Goal: Information Seeking & Learning: Understand process/instructions

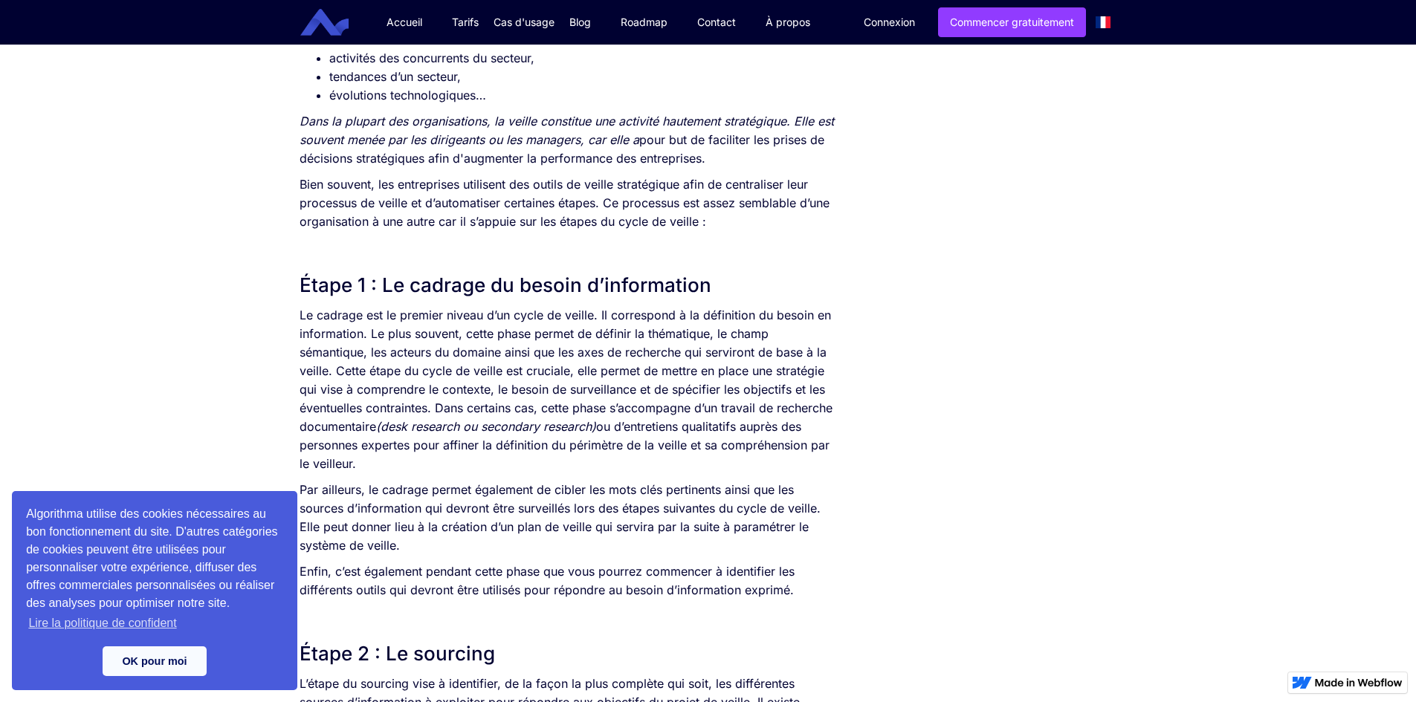
scroll to position [669, 0]
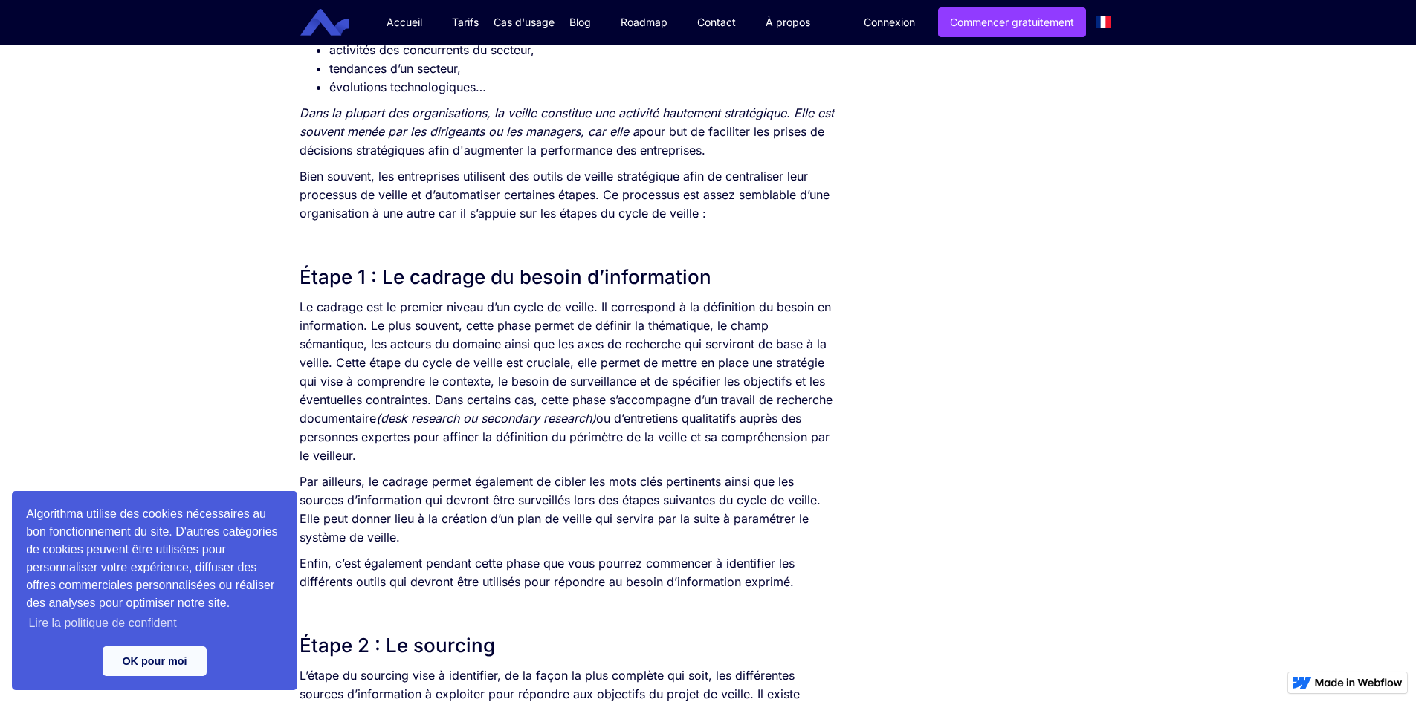
drag, startPoint x: 380, startPoint y: 274, endPoint x: 721, endPoint y: 280, distance: 341.2
click at [723, 280] on h2 "Étape 1 : Le cadrage du besoin d’information" at bounding box center [570, 277] width 540 height 27
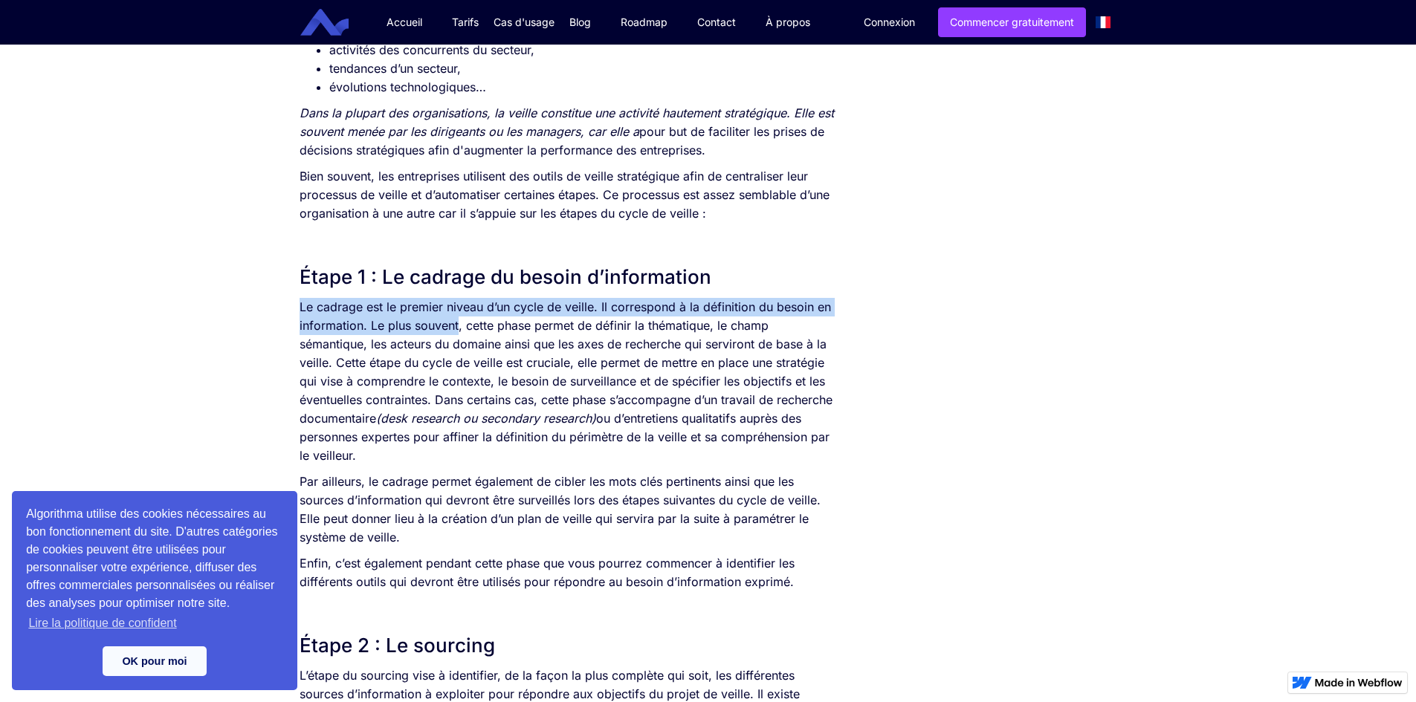
drag, startPoint x: 300, startPoint y: 305, endPoint x: 457, endPoint y: 326, distance: 159.1
click at [457, 326] on p "Le cadrage est le premier niveau d’un cycle de veille. Il correspond à la défin…" at bounding box center [570, 381] width 540 height 167
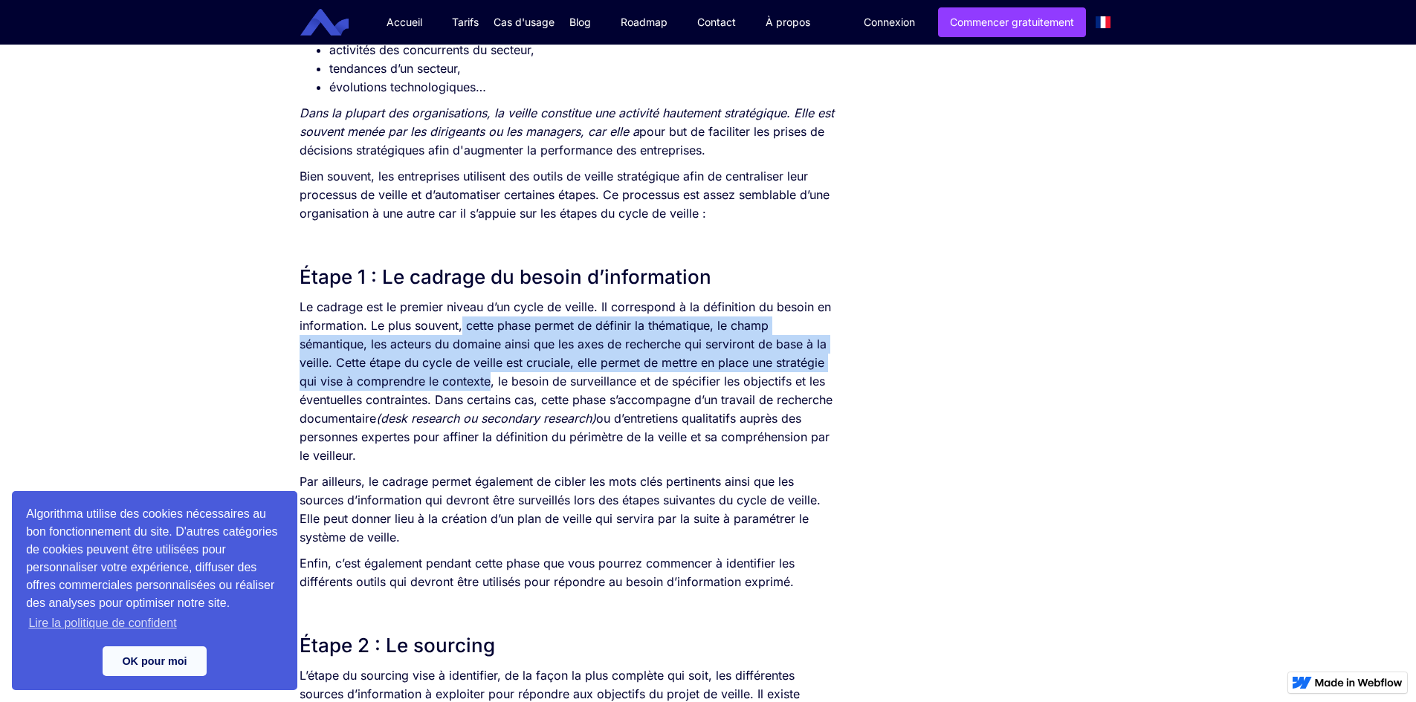
drag, startPoint x: 463, startPoint y: 323, endPoint x: 488, endPoint y: 386, distance: 67.1
click at [488, 386] on p "Le cadrage est le premier niveau d’un cycle de veille. Il correspond à la défin…" at bounding box center [570, 381] width 540 height 167
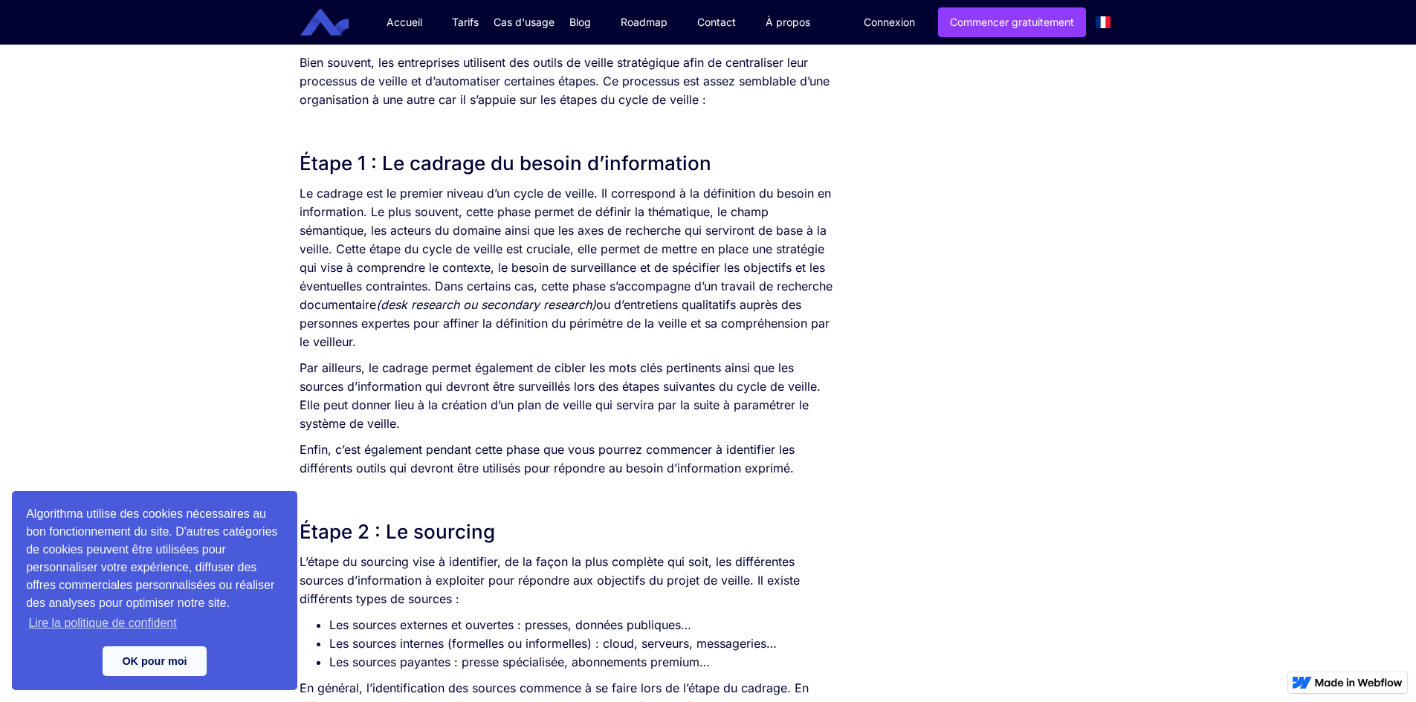
scroll to position [745, 0]
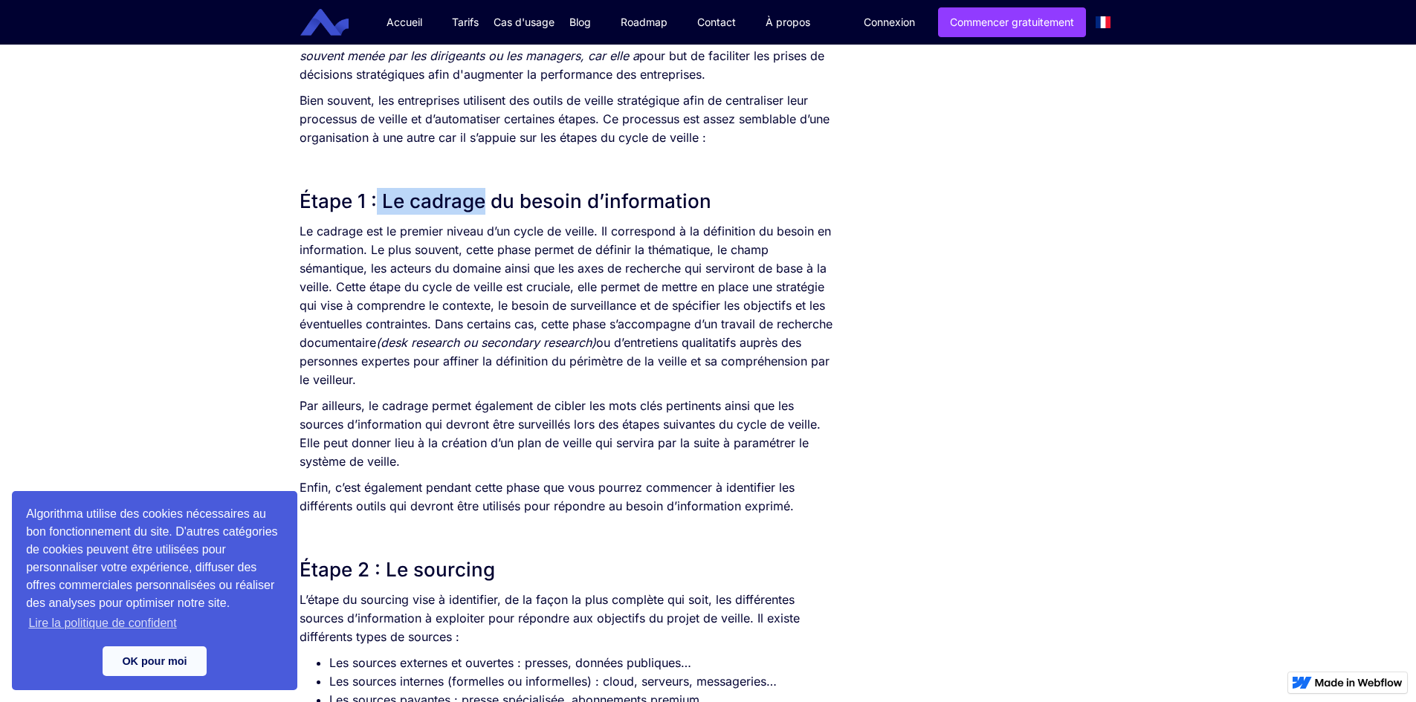
drag, startPoint x: 375, startPoint y: 207, endPoint x: 485, endPoint y: 209, distance: 110.8
click at [485, 209] on h2 "Étape 1 : Le cadrage du besoin d’information" at bounding box center [570, 201] width 540 height 27
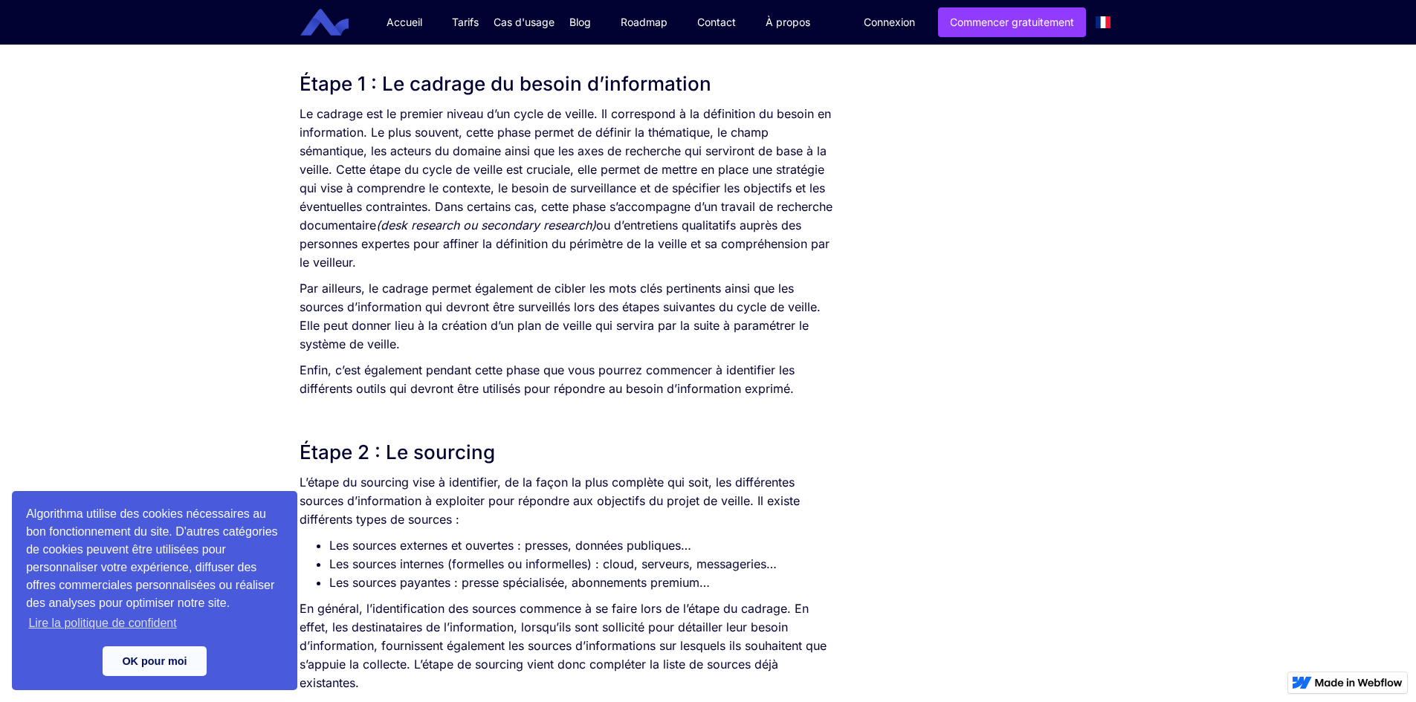
scroll to position [894, 0]
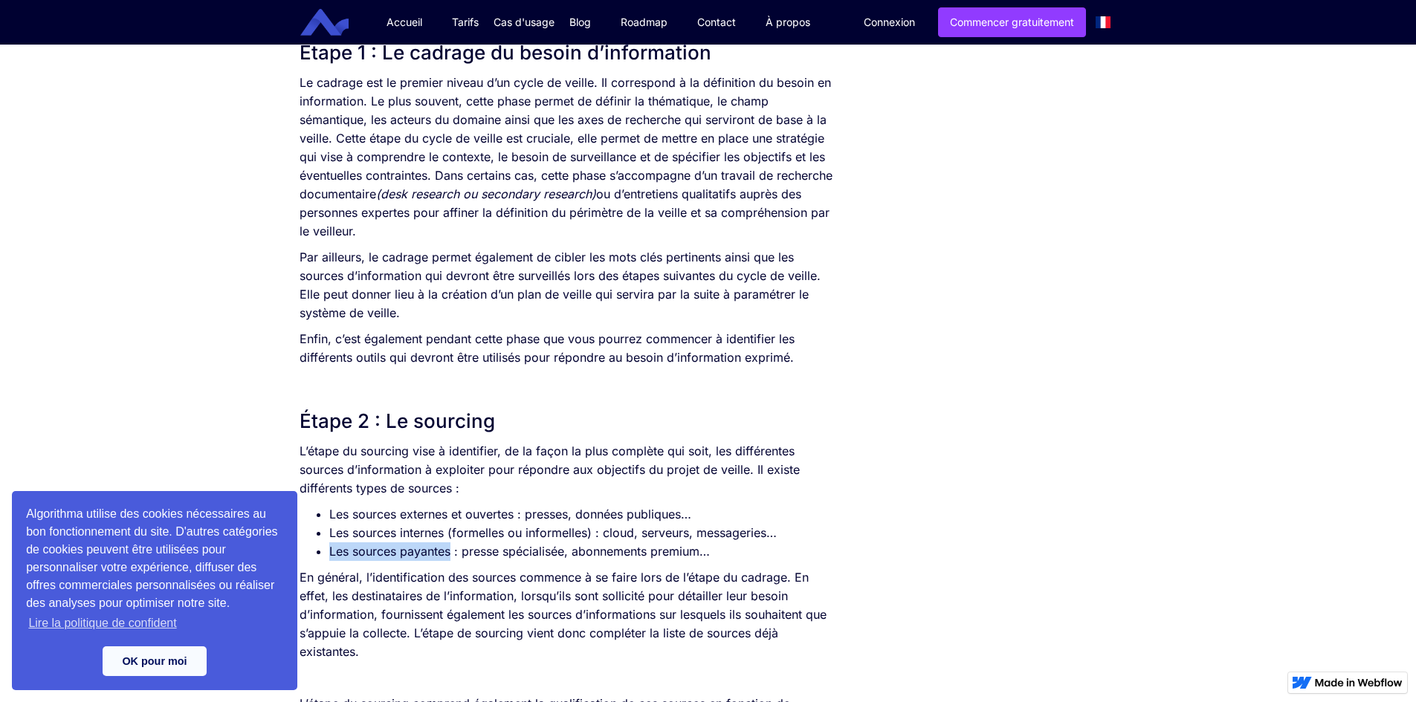
drag, startPoint x: 329, startPoint y: 551, endPoint x: 451, endPoint y: 555, distance: 122.0
click at [451, 555] on li "Les sources payantes : presse spécialisée, abonnements premium…" at bounding box center [584, 552] width 511 height 19
drag, startPoint x: 384, startPoint y: 427, endPoint x: 496, endPoint y: 424, distance: 112.3
click at [496, 424] on h2 "Étape 2 : Le sourcing" at bounding box center [570, 421] width 540 height 27
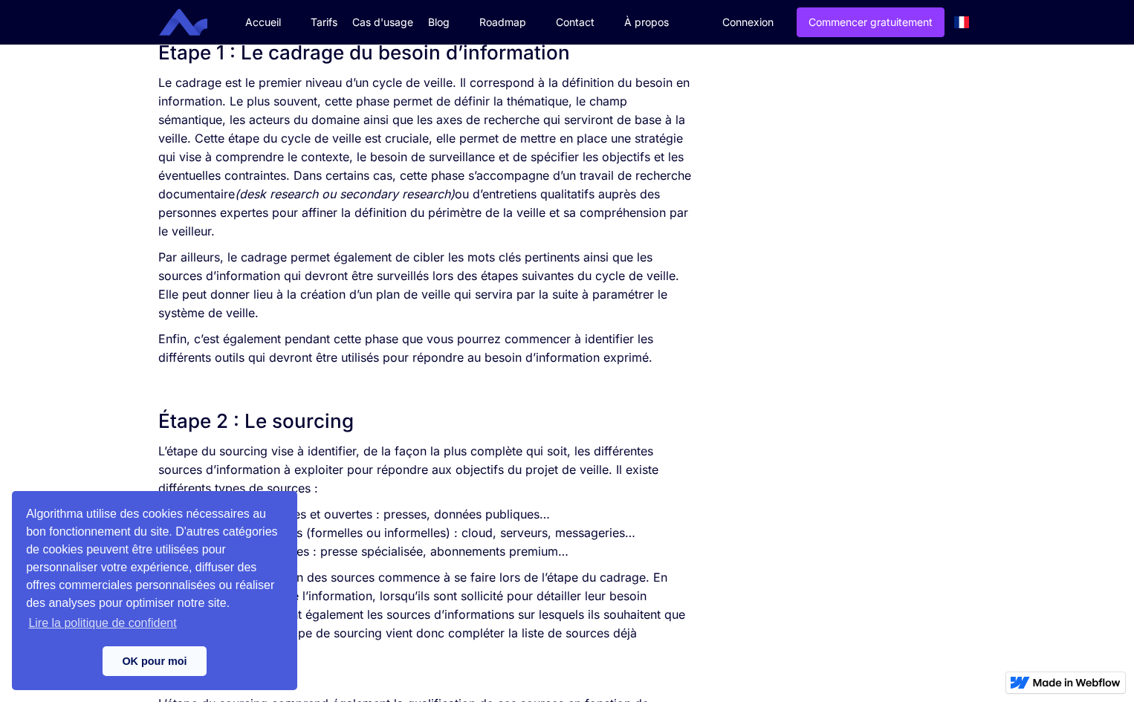
drag, startPoint x: 874, startPoint y: 299, endPoint x: 1114, endPoint y: 135, distance: 289.9
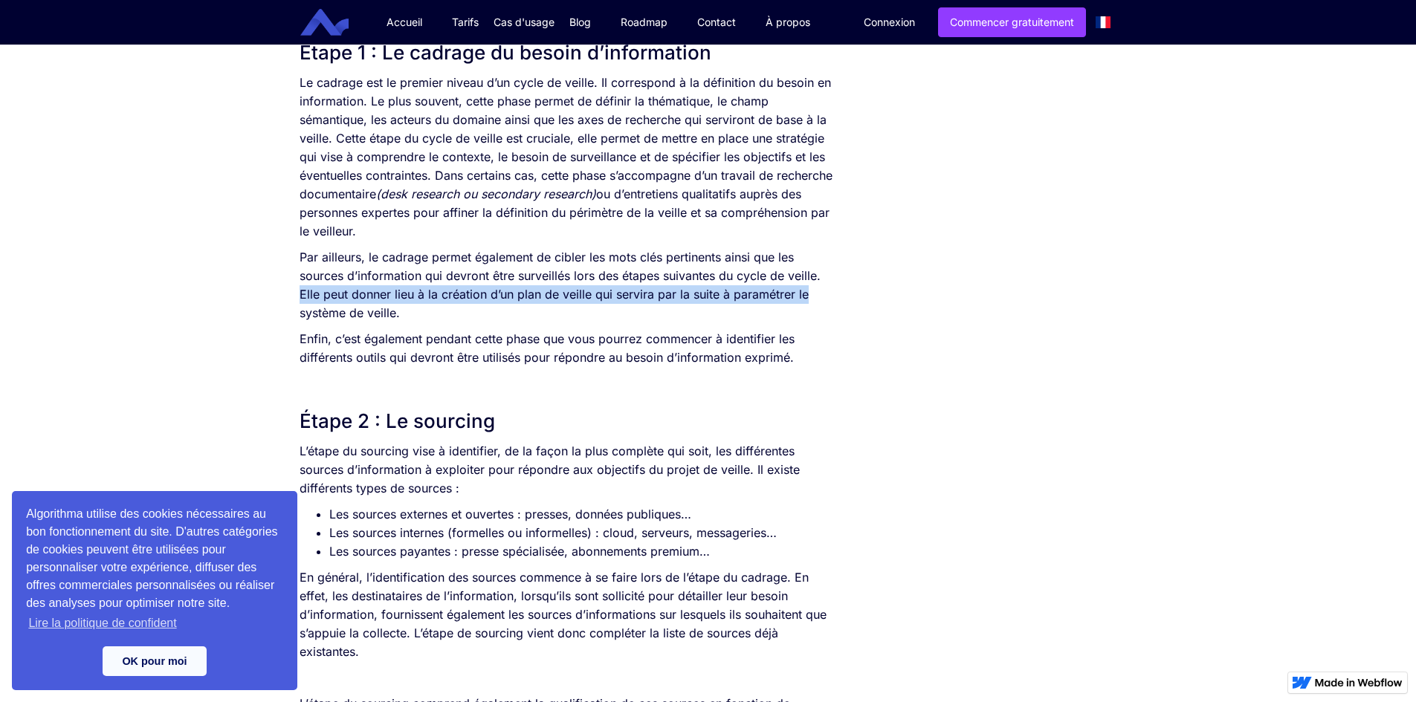
drag, startPoint x: 387, startPoint y: 423, endPoint x: 501, endPoint y: 423, distance: 114.5
click at [501, 423] on h2 "Étape 2 : Le sourcing" at bounding box center [570, 421] width 540 height 27
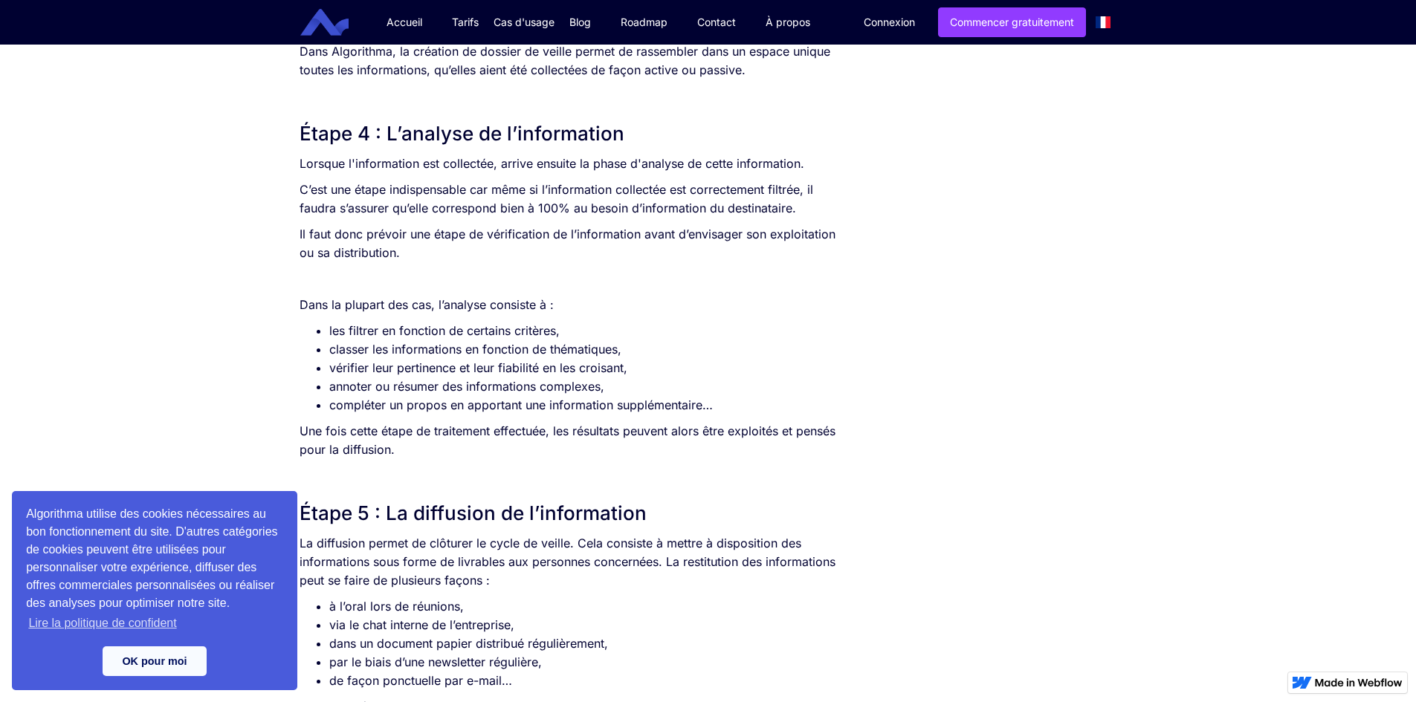
scroll to position [3124, 0]
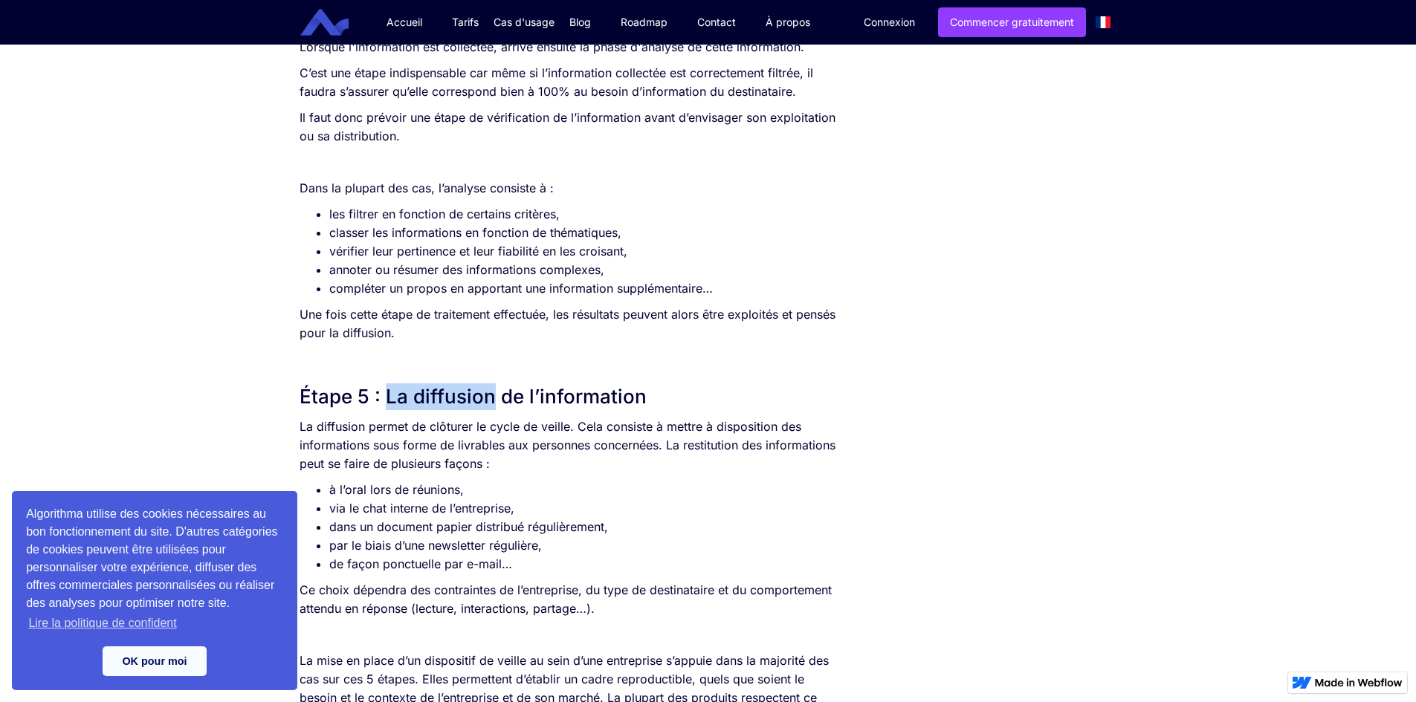
drag, startPoint x: 385, startPoint y: 398, endPoint x: 493, endPoint y: 400, distance: 107.8
click at [493, 400] on h2 "Étape 5 : La diffusion de l’information" at bounding box center [570, 397] width 540 height 27
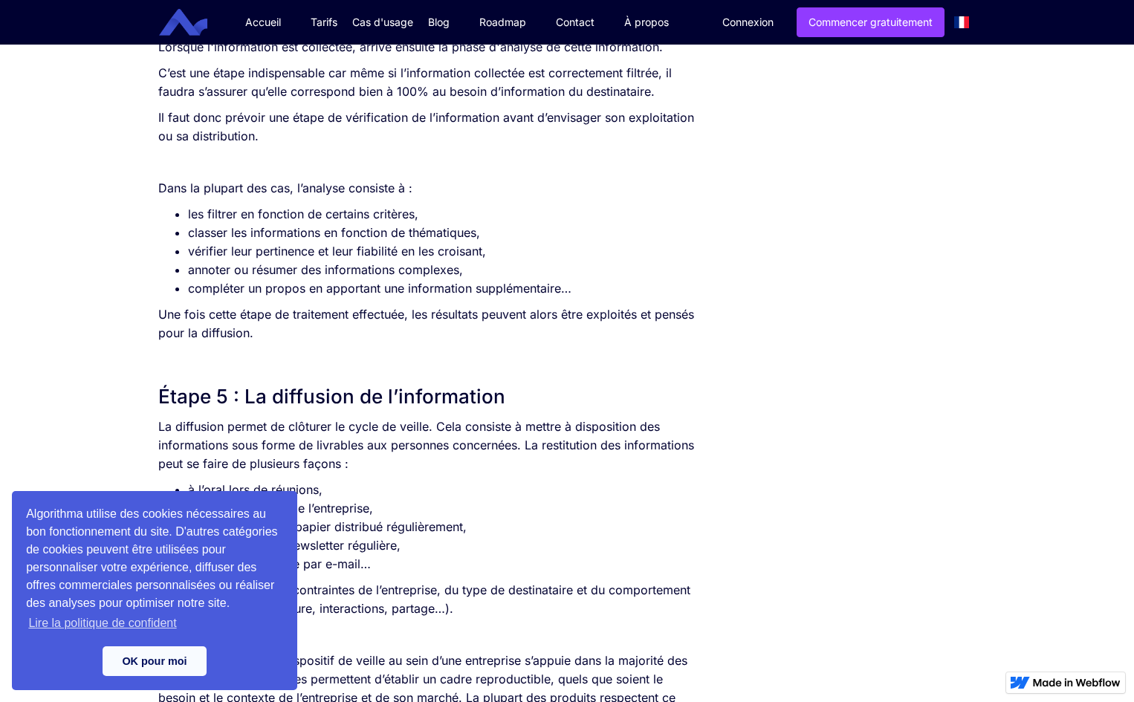
click at [581, 285] on li "compléter un propos en apportant une information supplémentaire…" at bounding box center [443, 289] width 511 height 19
drag, startPoint x: 236, startPoint y: 396, endPoint x: 356, endPoint y: 403, distance: 119.9
click at [356, 403] on h2 "Étape 5 : La diffusion de l’information" at bounding box center [428, 397] width 540 height 27
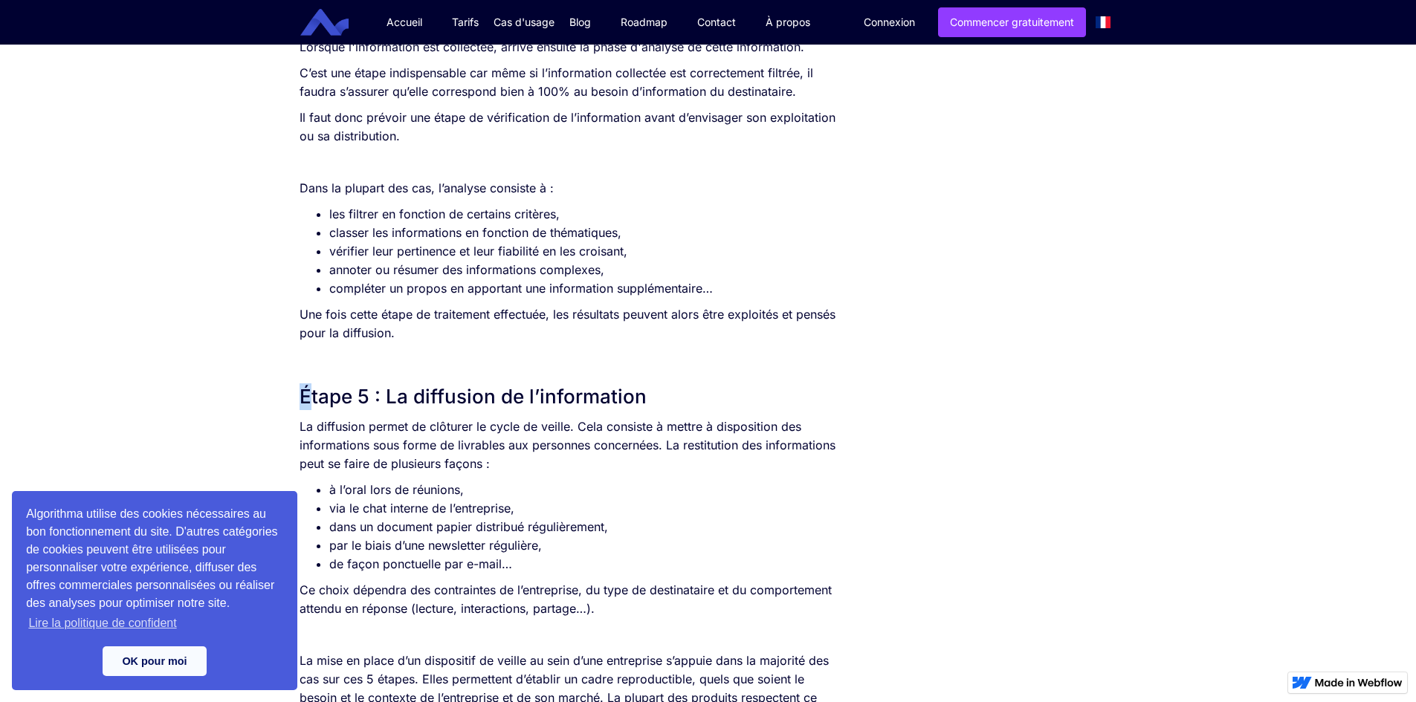
drag, startPoint x: 280, startPoint y: 385, endPoint x: 311, endPoint y: 390, distance: 31.7
drag, startPoint x: 285, startPoint y: 430, endPoint x: 296, endPoint y: 422, distance: 13.2
drag, startPoint x: 296, startPoint y: 422, endPoint x: 560, endPoint y: 467, distance: 268.4
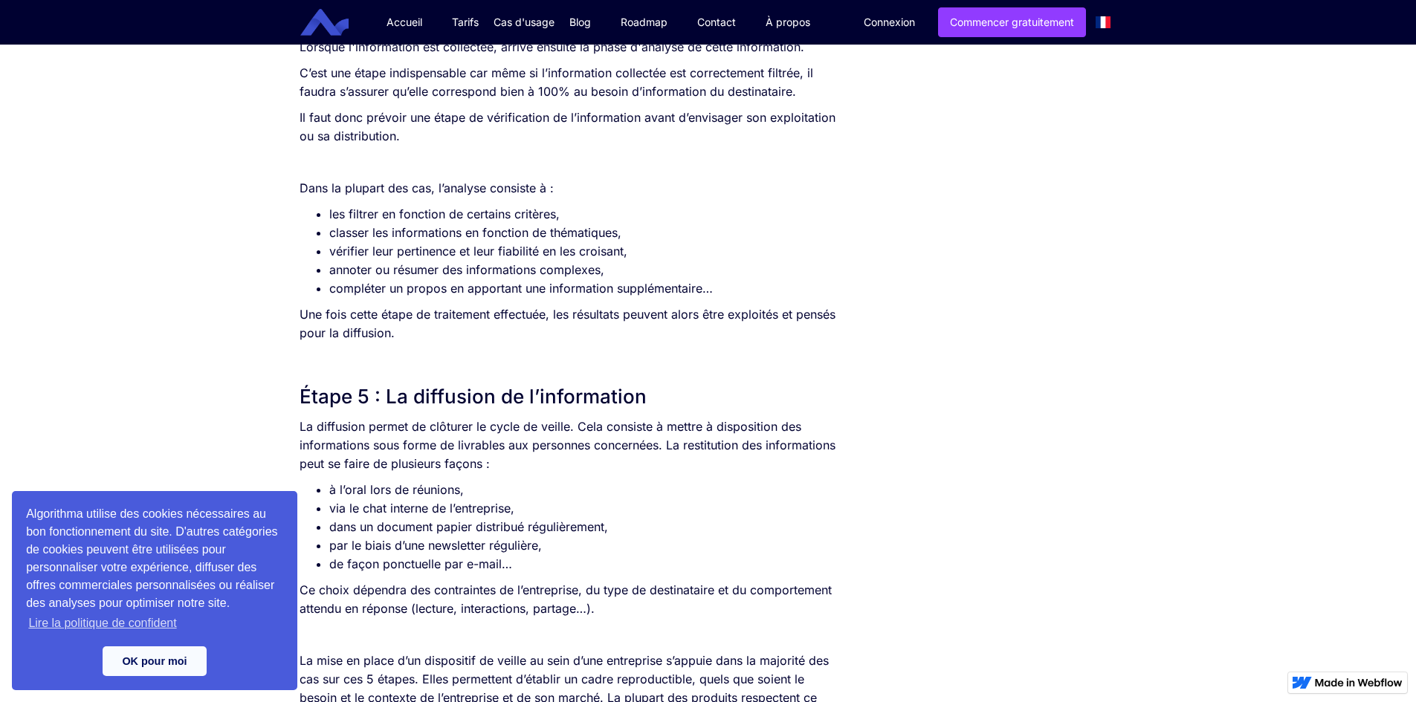
click at [584, 329] on p "Une fois cette étape de traitement effectuée, les résultats peuvent alors être …" at bounding box center [570, 324] width 540 height 37
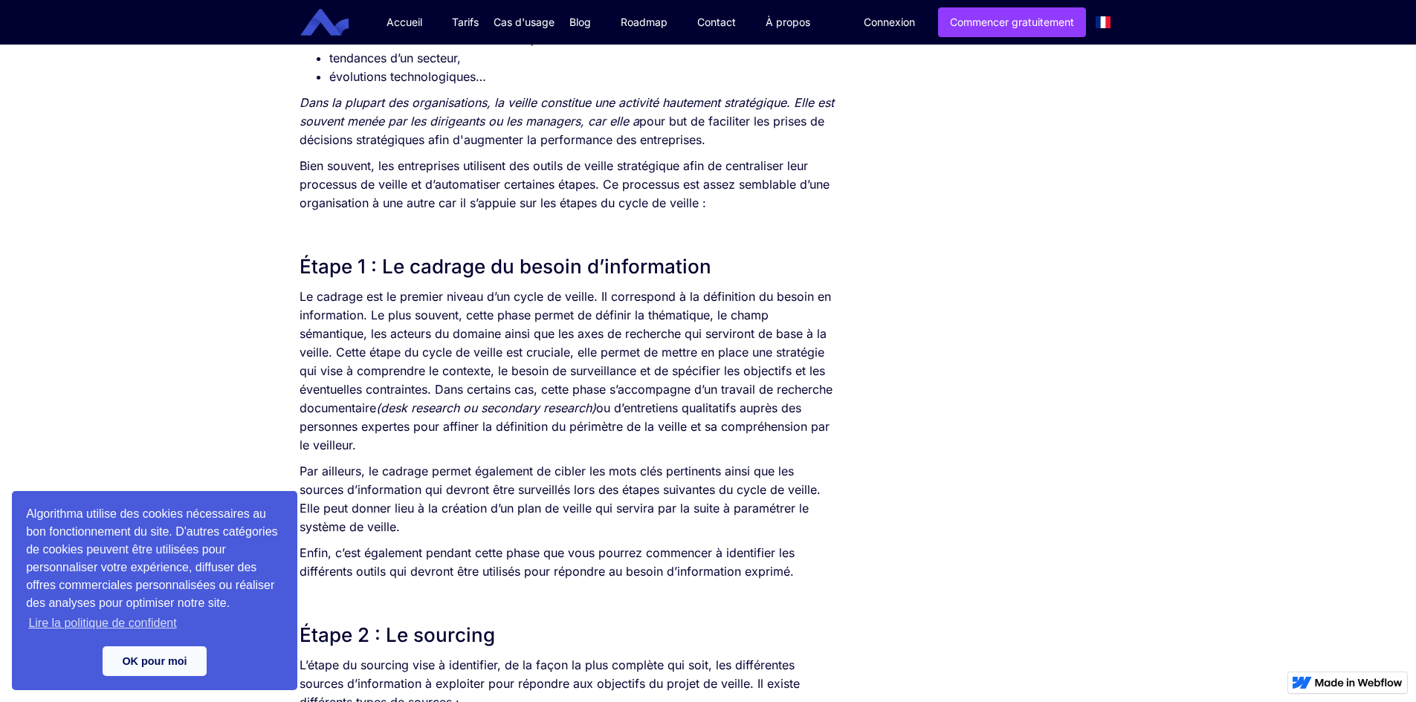
scroll to position [728, 0]
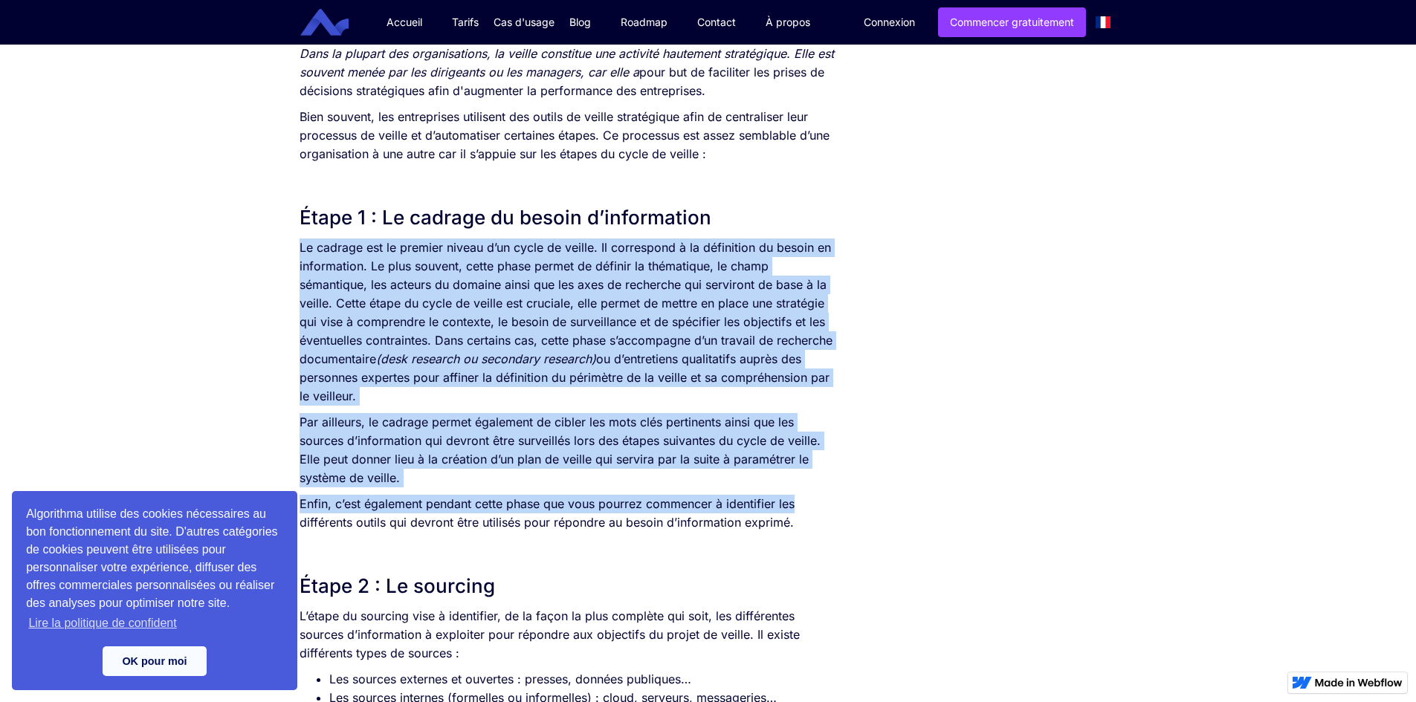
drag, startPoint x: 298, startPoint y: 248, endPoint x: 858, endPoint y: 489, distance: 609.4
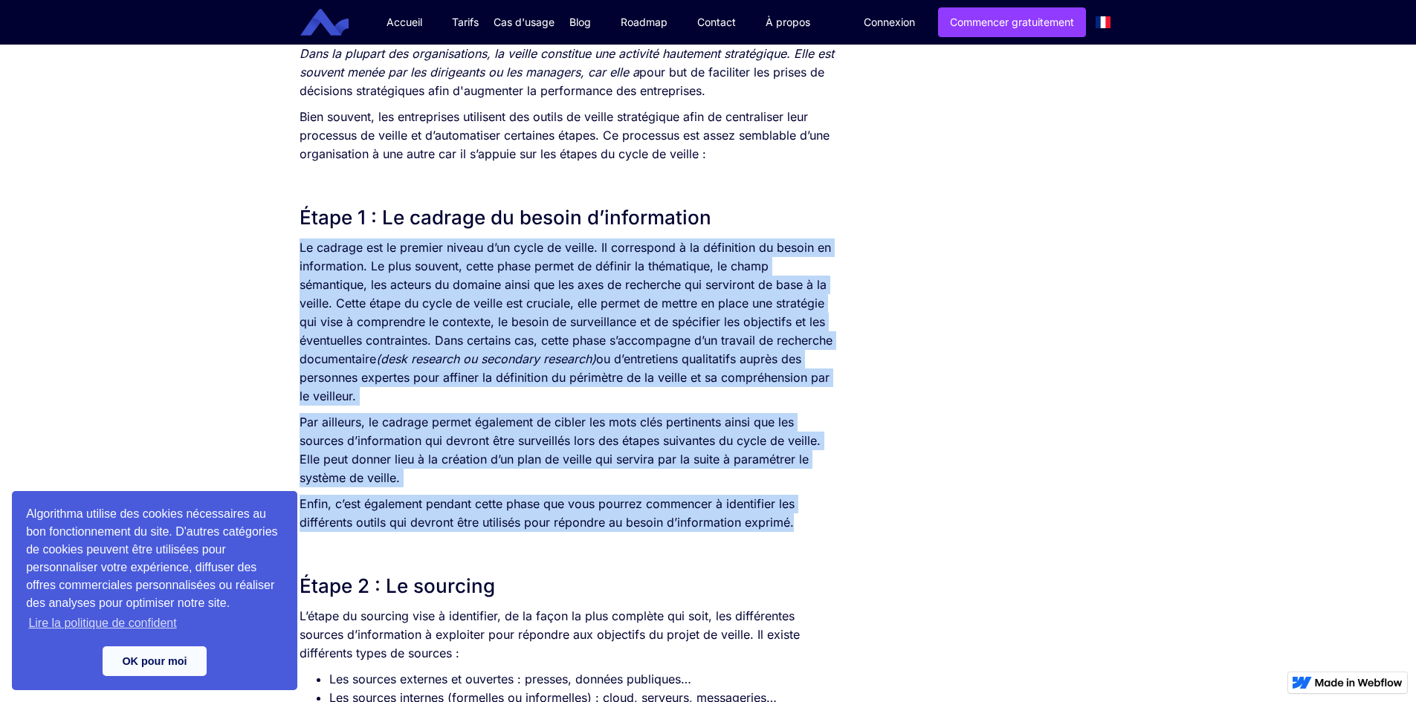
drag, startPoint x: 294, startPoint y: 242, endPoint x: 795, endPoint y: 508, distance: 567.3
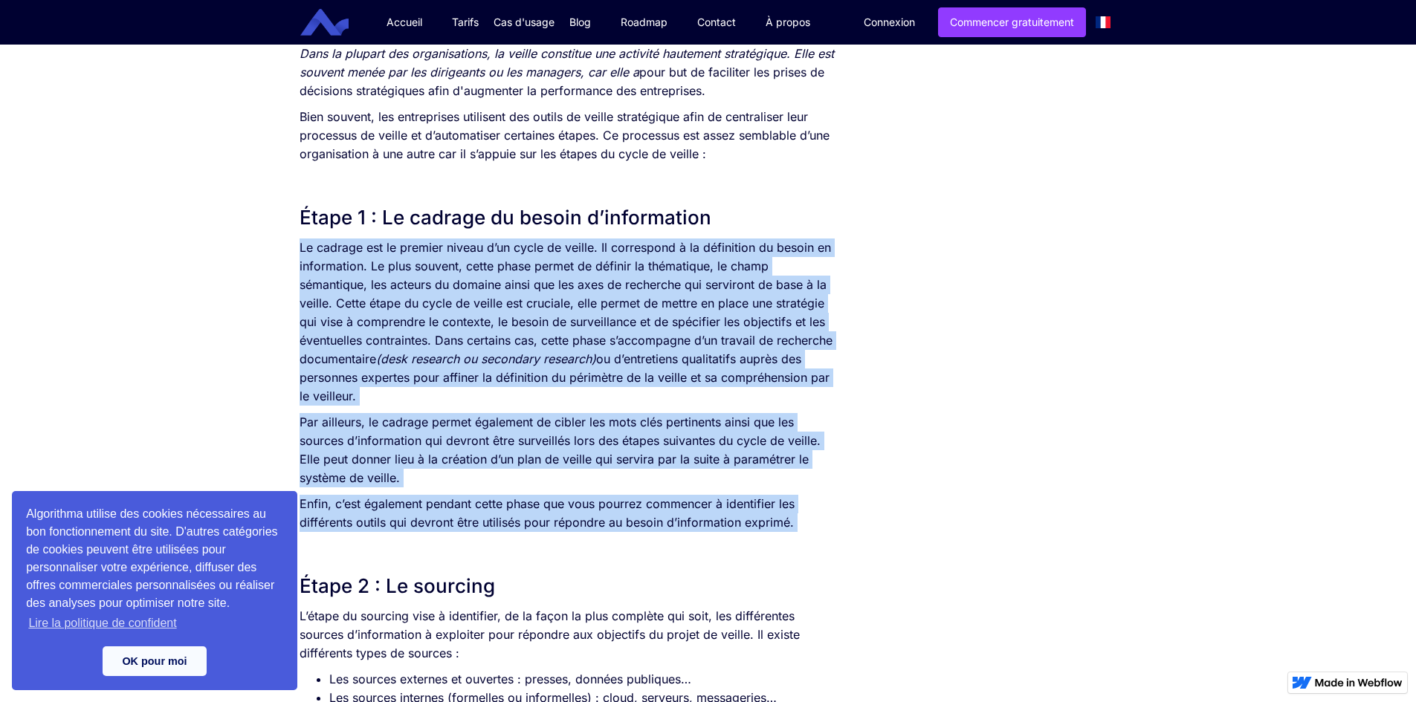
drag, startPoint x: 299, startPoint y: 245, endPoint x: 757, endPoint y: 525, distance: 537.1
click at [1387, 681] on img at bounding box center [1359, 683] width 88 height 9
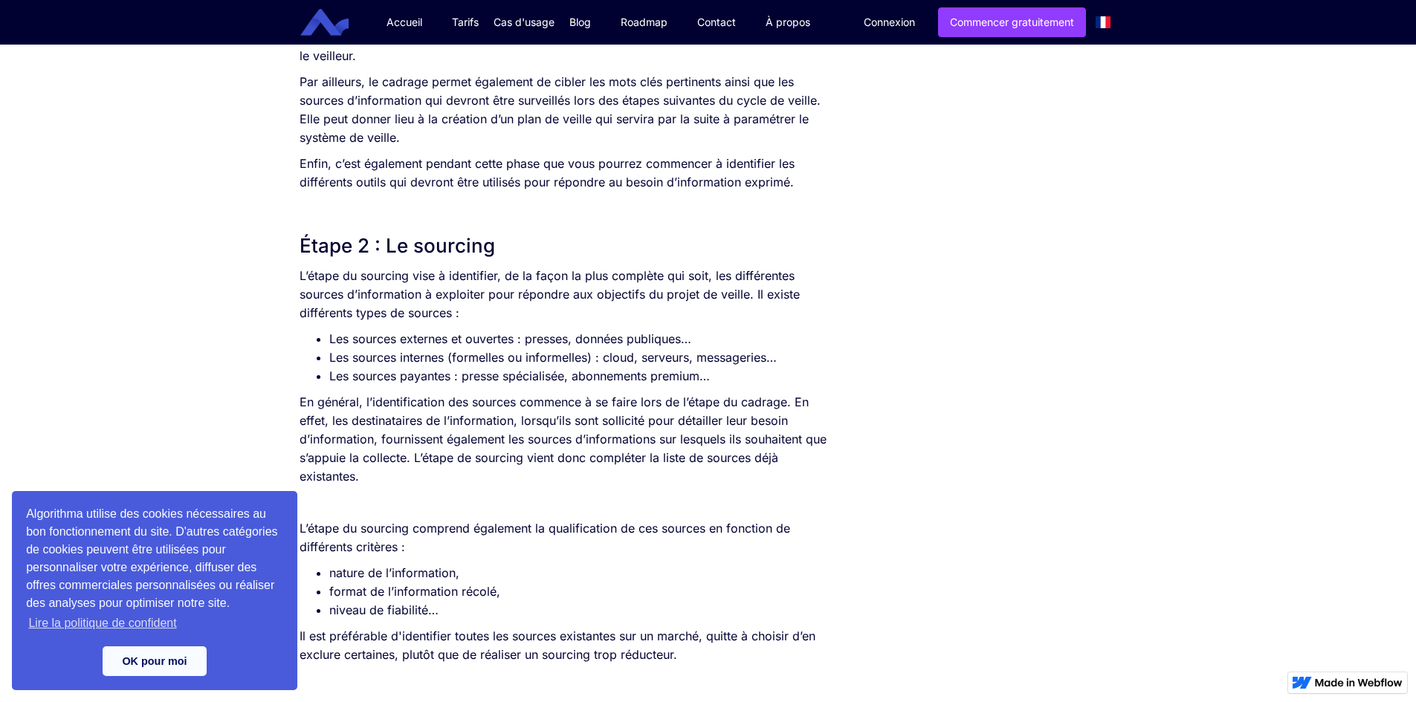
scroll to position [1100, 0]
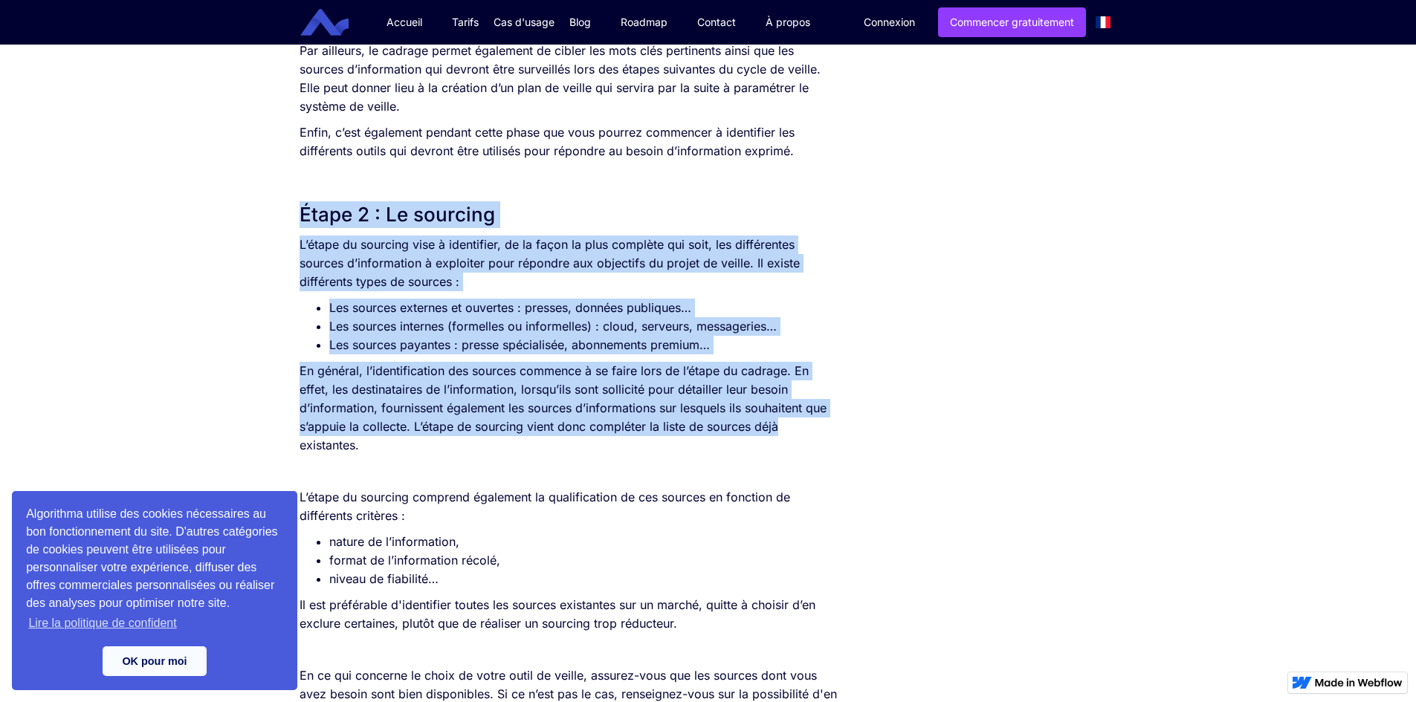
drag, startPoint x: 290, startPoint y: 201, endPoint x: 868, endPoint y: 413, distance: 616.2
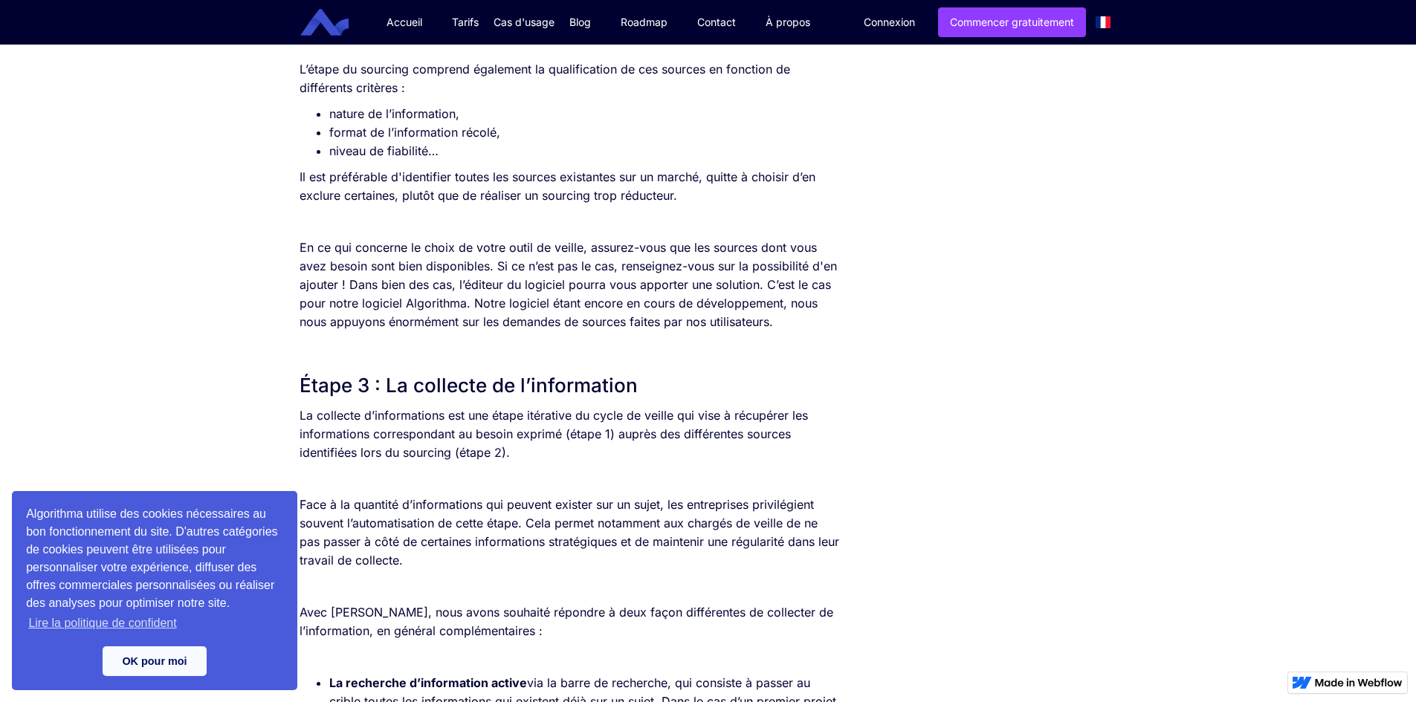
scroll to position [1546, 0]
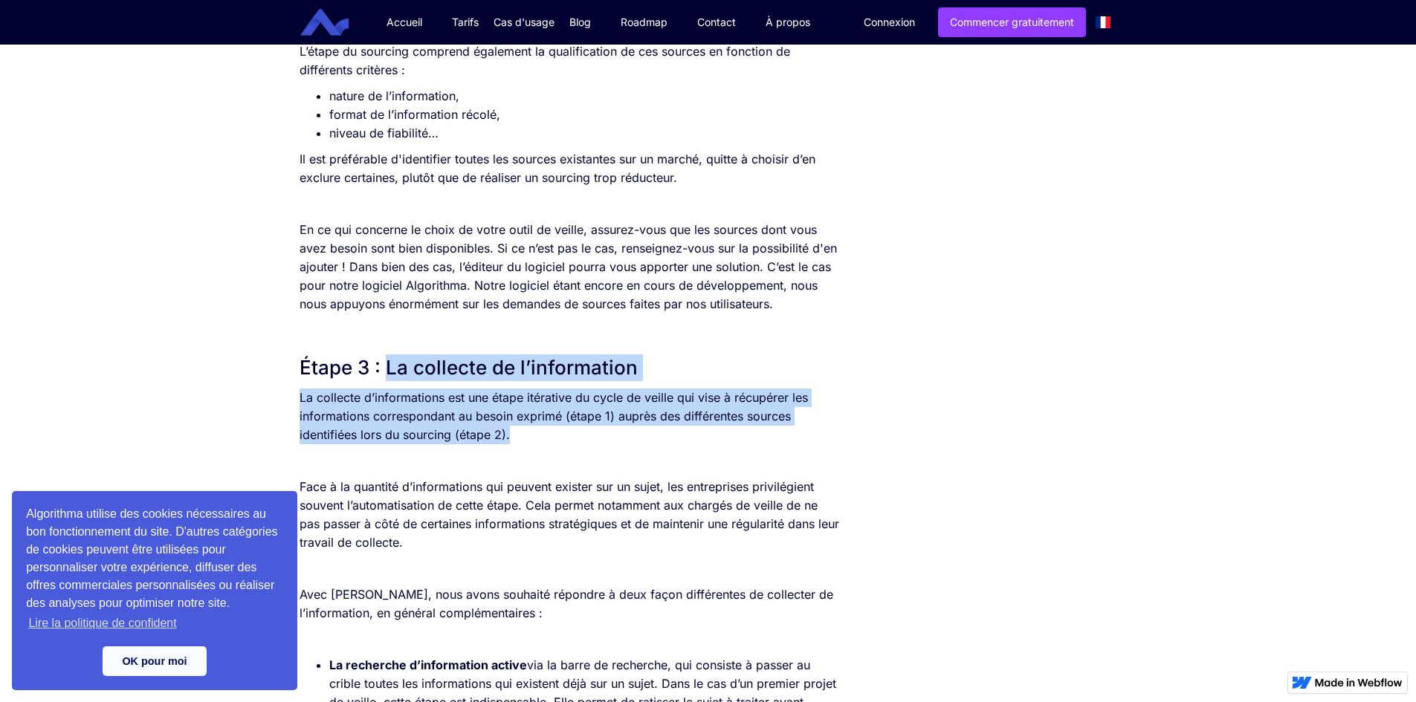
drag, startPoint x: 383, startPoint y: 364, endPoint x: 889, endPoint y: 437, distance: 511.4
click at [889, 437] on div "SOMMAIRE Étape 1 : Le cadrage du besoin d’information Étape 2 : Le sourcing Éta…" at bounding box center [708, 612] width 833 height 3665
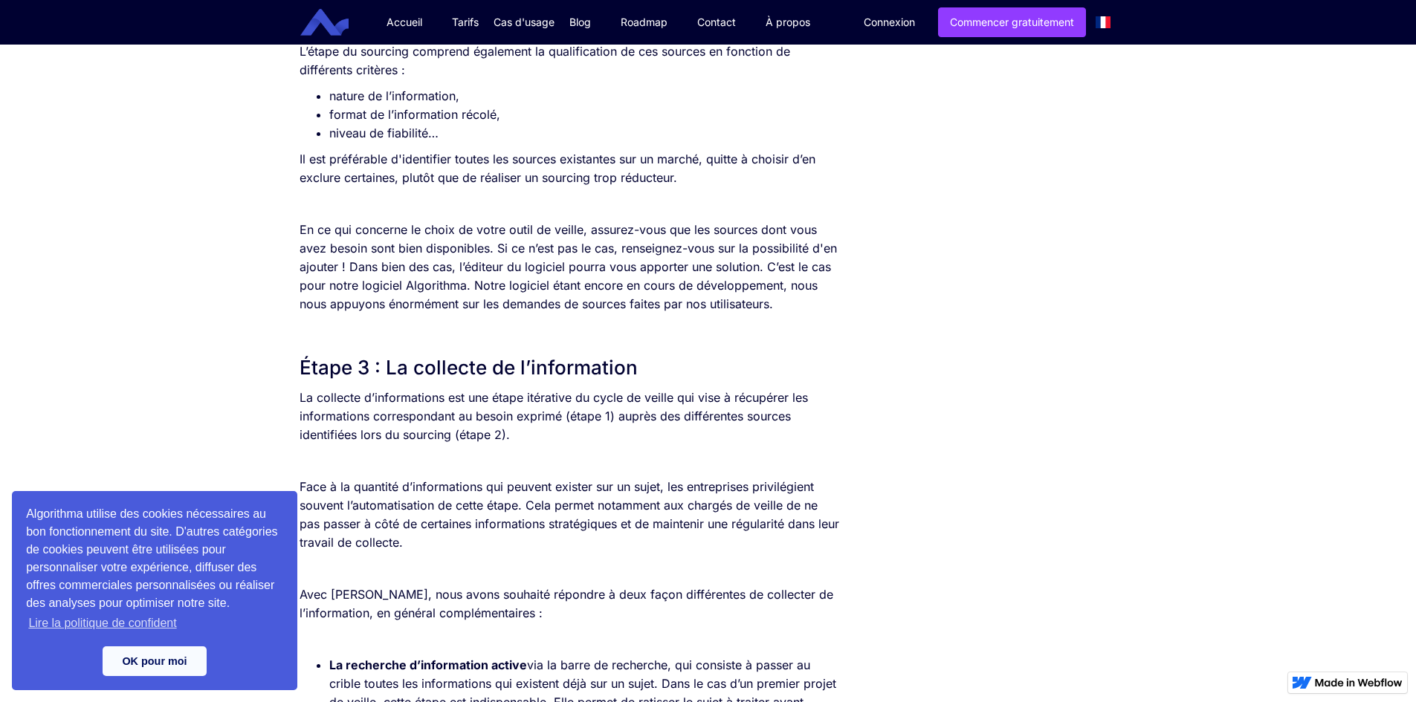
click at [932, 186] on div "SOMMAIRE Étape 1 : Le cadrage du besoin d’information Étape 2 : Le sourcing Éta…" at bounding box center [708, 612] width 833 height 3665
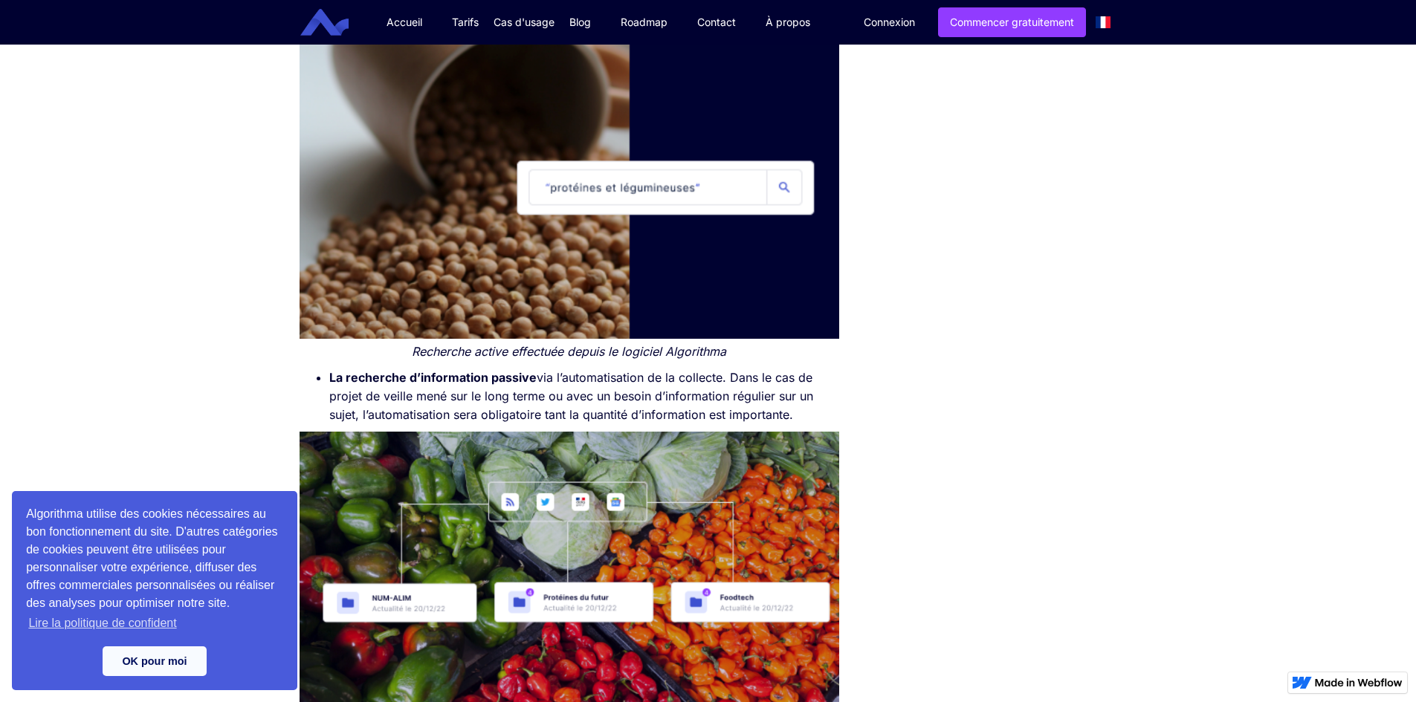
scroll to position [2290, 0]
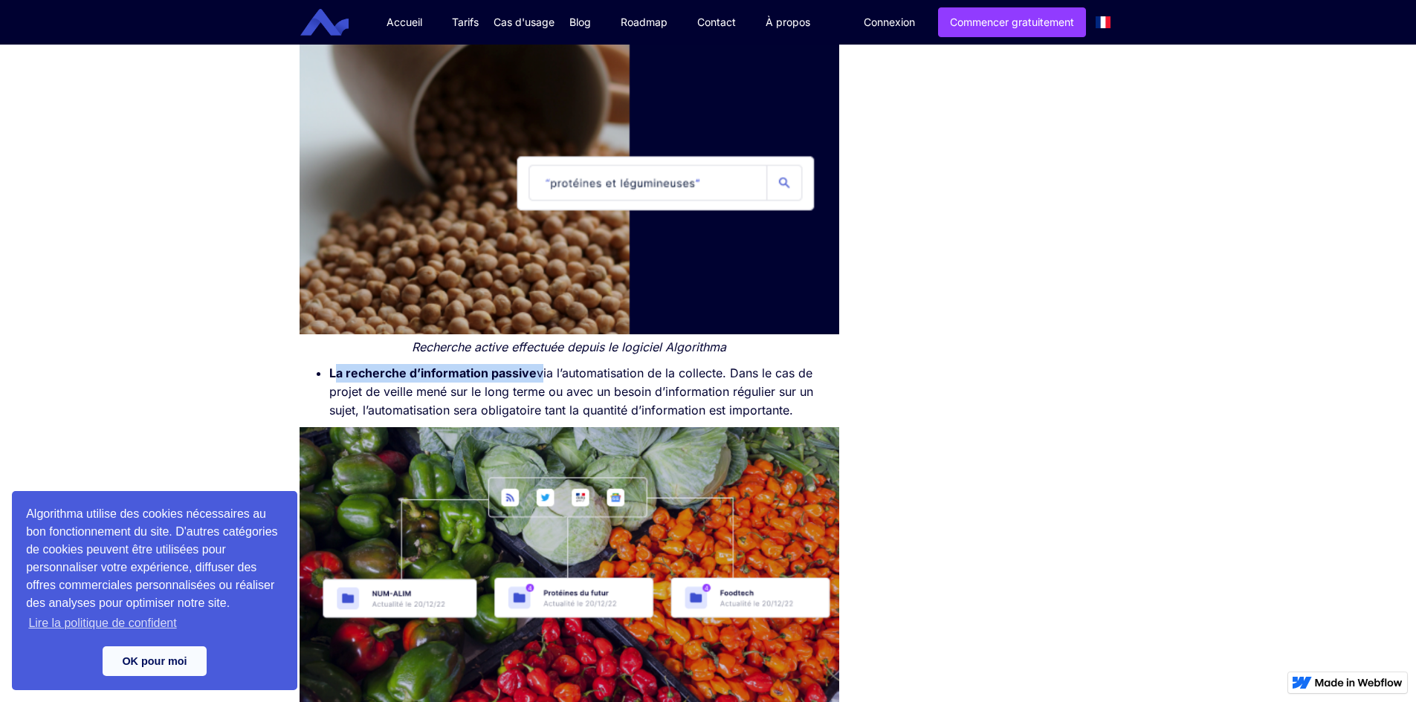
drag, startPoint x: 333, startPoint y: 370, endPoint x: 536, endPoint y: 375, distance: 203.0
click at [536, 375] on li "La recherche d’information passive via l’automatisation de la collecte. Dans le…" at bounding box center [584, 392] width 511 height 56
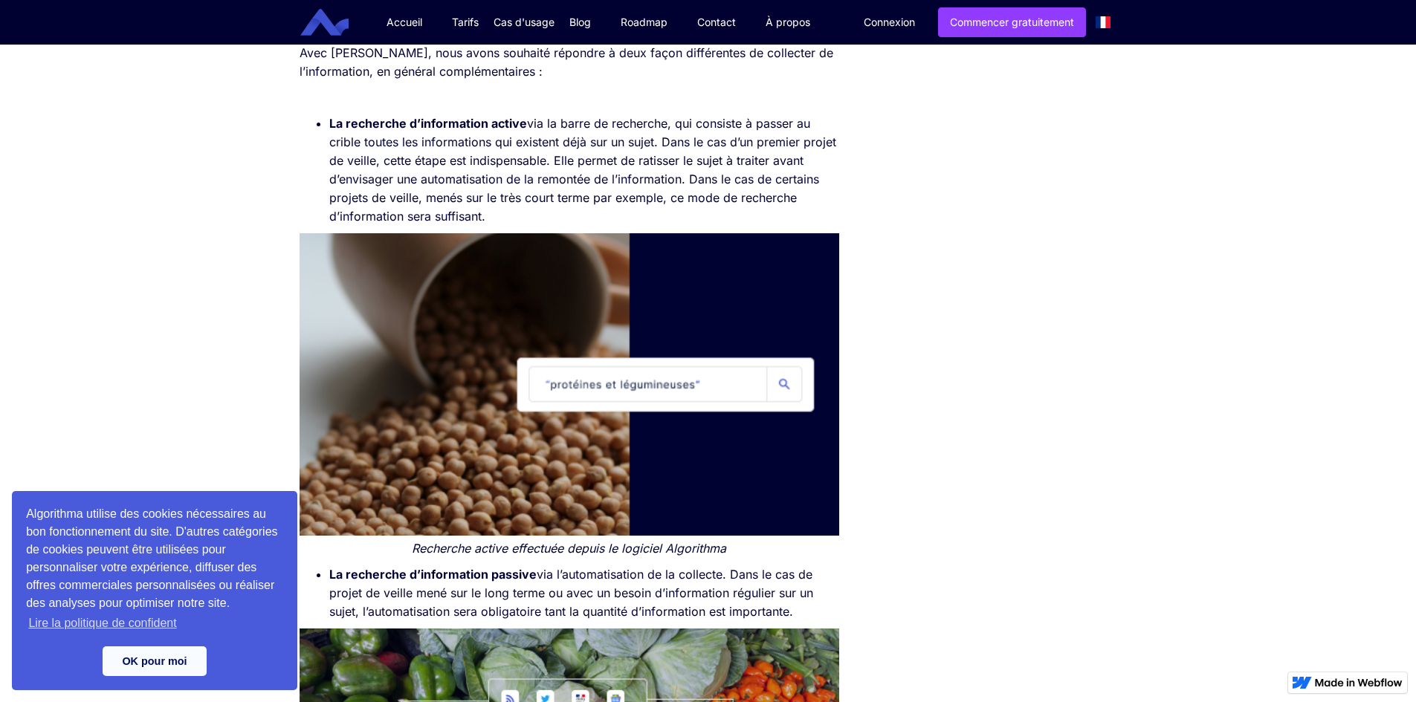
scroll to position [2067, 0]
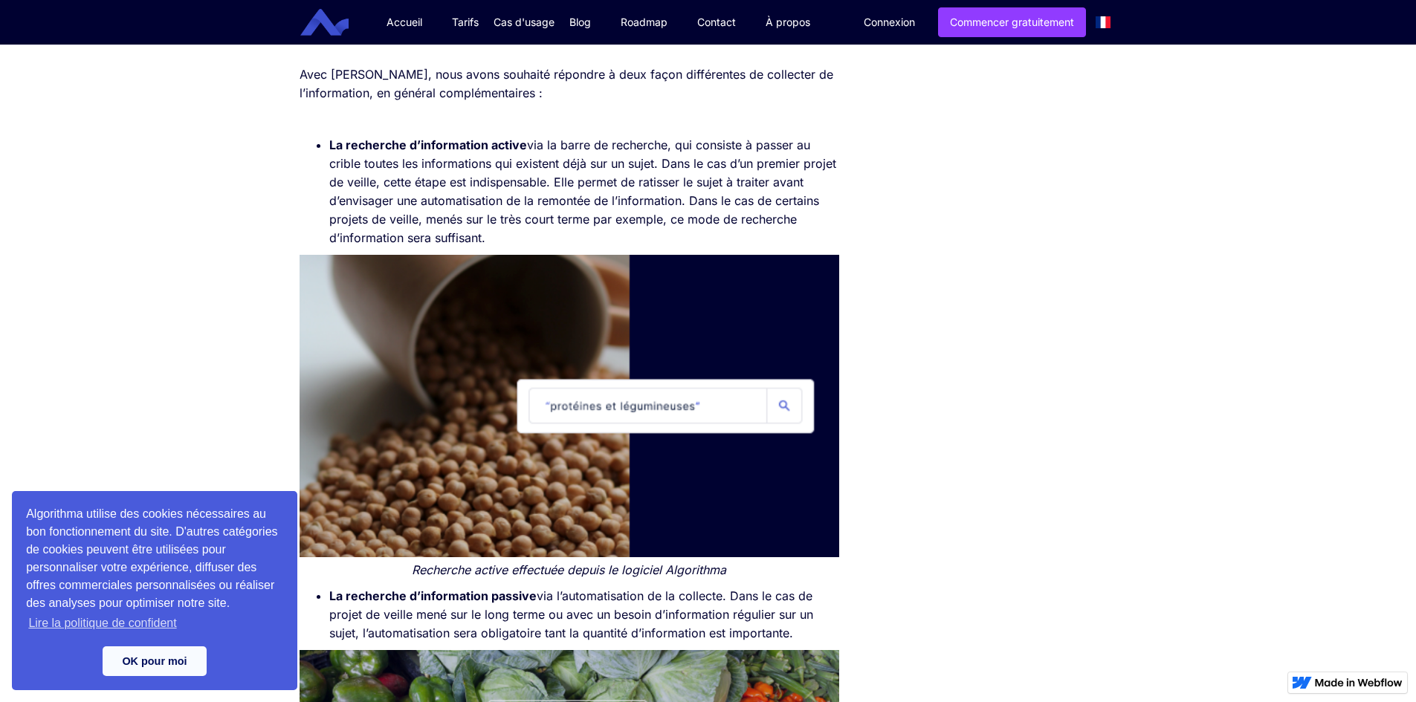
drag, startPoint x: 539, startPoint y: 595, endPoint x: 795, endPoint y: 619, distance: 257.6
click at [808, 623] on li "La recherche d’information passive via l’automatisation de la collecte. Dans le…" at bounding box center [584, 615] width 511 height 56
click at [1172, 198] on div "SOMMAIRE Étape 1 : Le cadrage du besoin d’information Étape 2 : Le sourcing Éta…" at bounding box center [708, 107] width 1416 height 3695
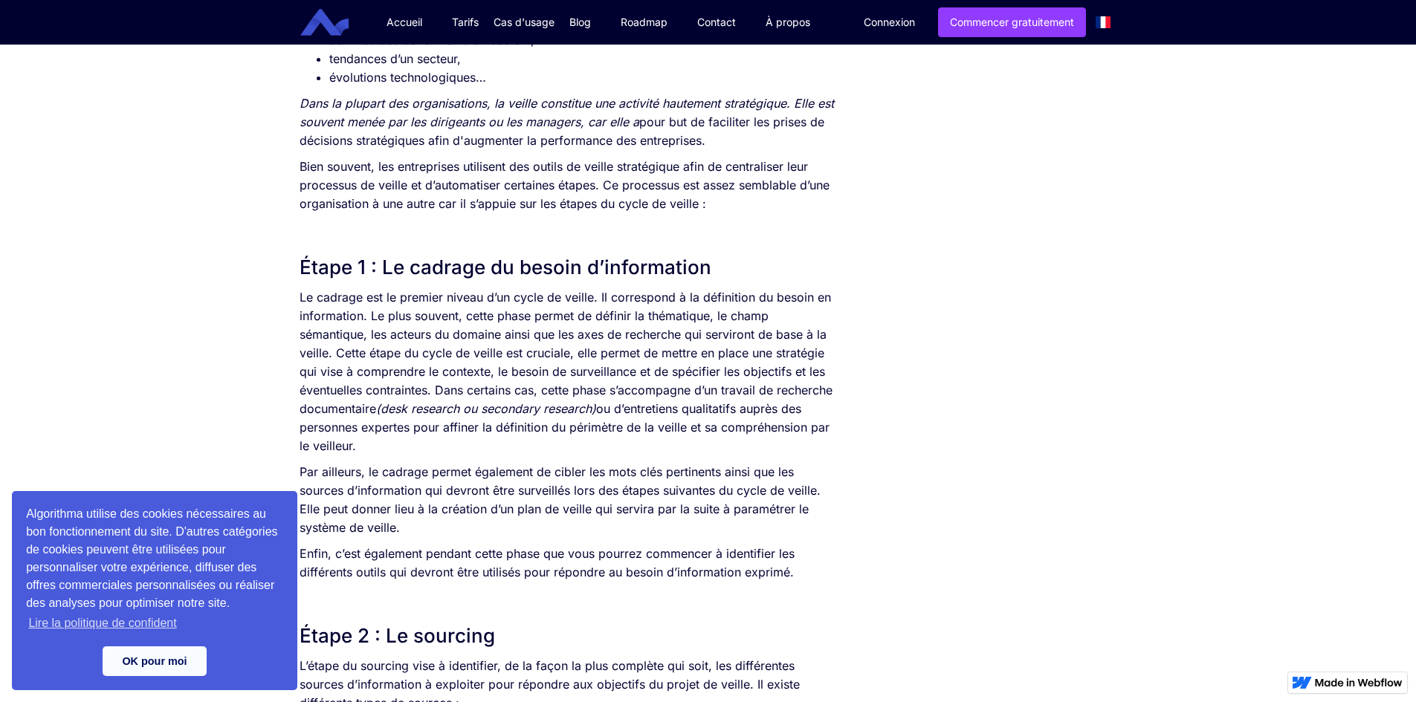
scroll to position [818, 0]
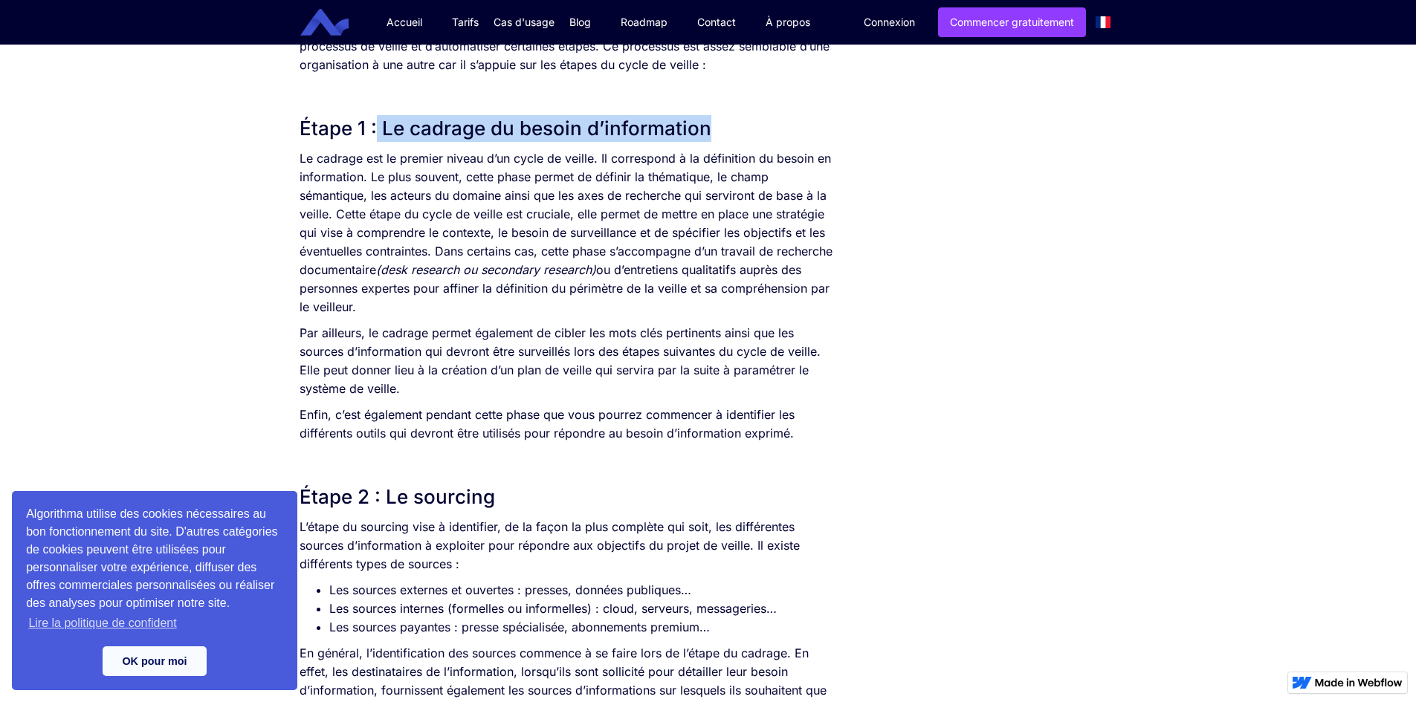
drag, startPoint x: 375, startPoint y: 125, endPoint x: 708, endPoint y: 126, distance: 332.3
click at [708, 126] on h2 "Étape 1 : Le cadrage du besoin d’information" at bounding box center [570, 128] width 540 height 27
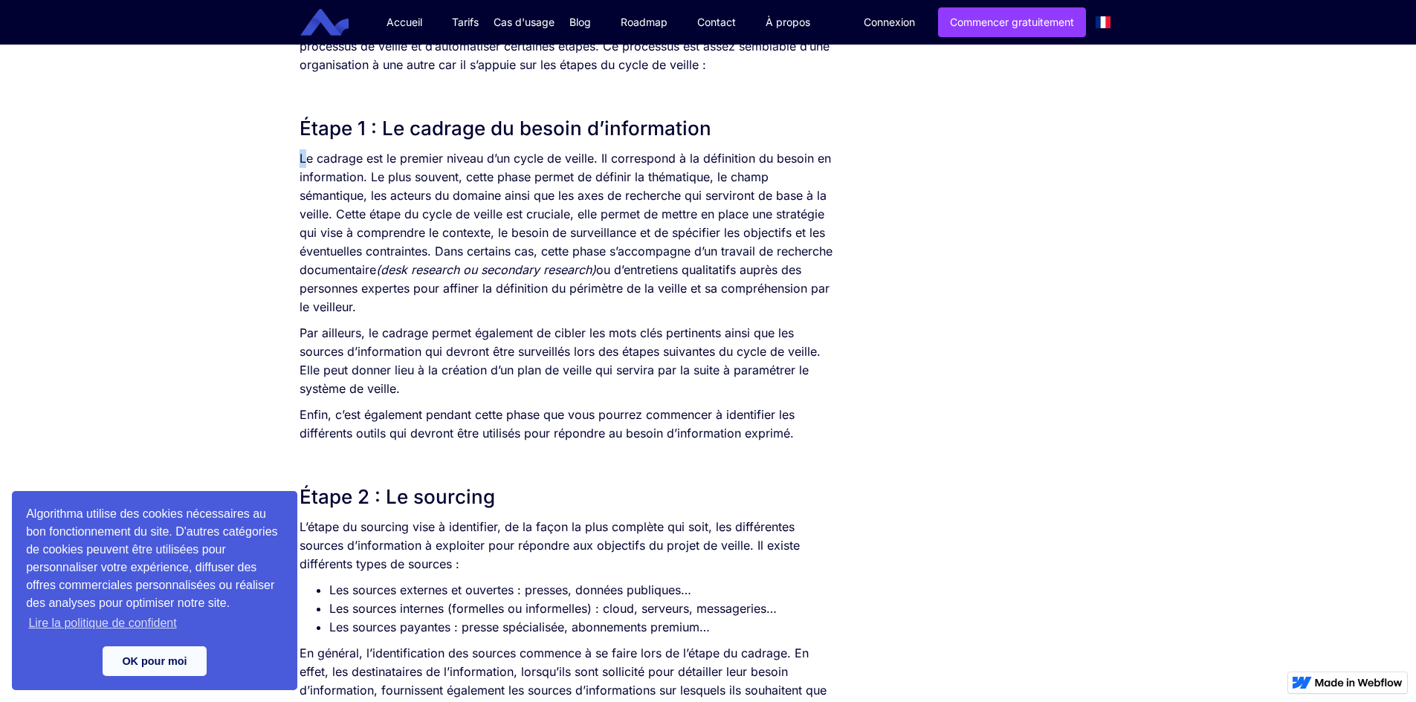
drag, startPoint x: 303, startPoint y: 159, endPoint x: 296, endPoint y: 150, distance: 11.6
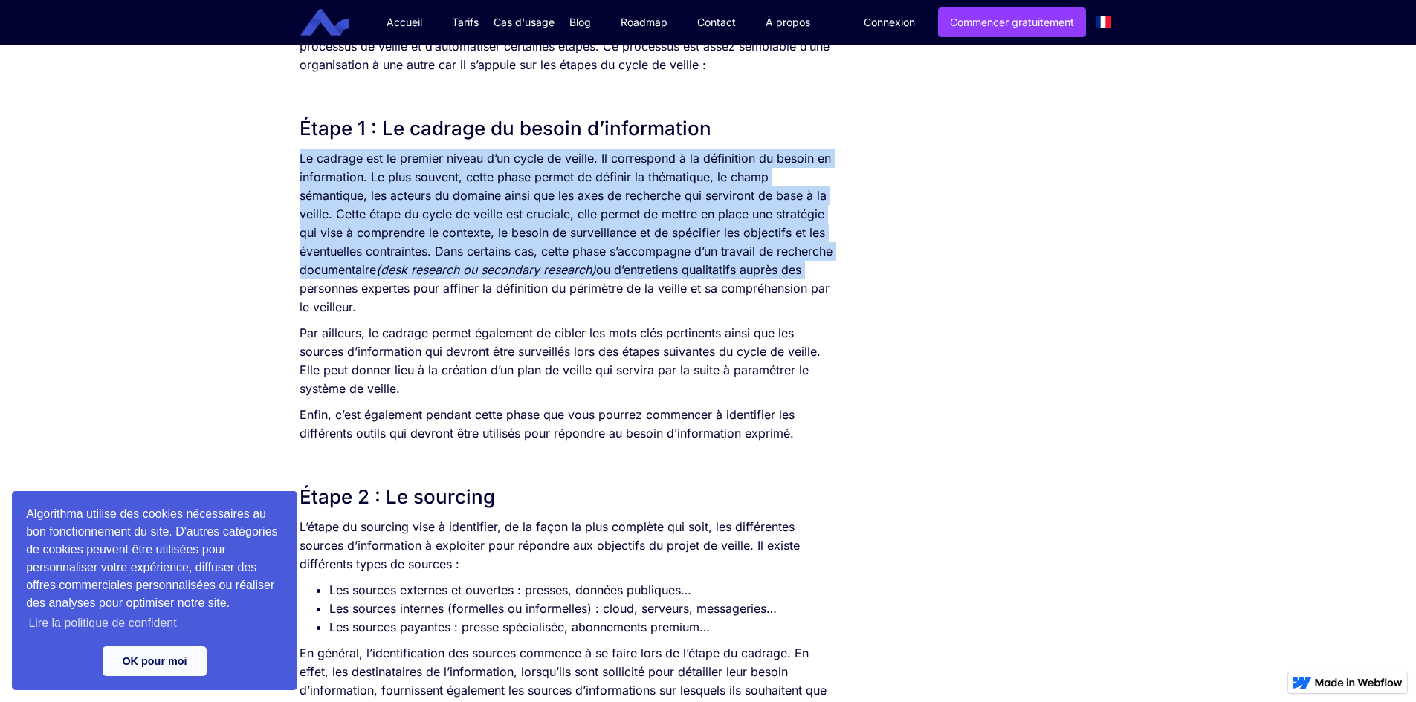
drag, startPoint x: 299, startPoint y: 150, endPoint x: 863, endPoint y: 273, distance: 577.4
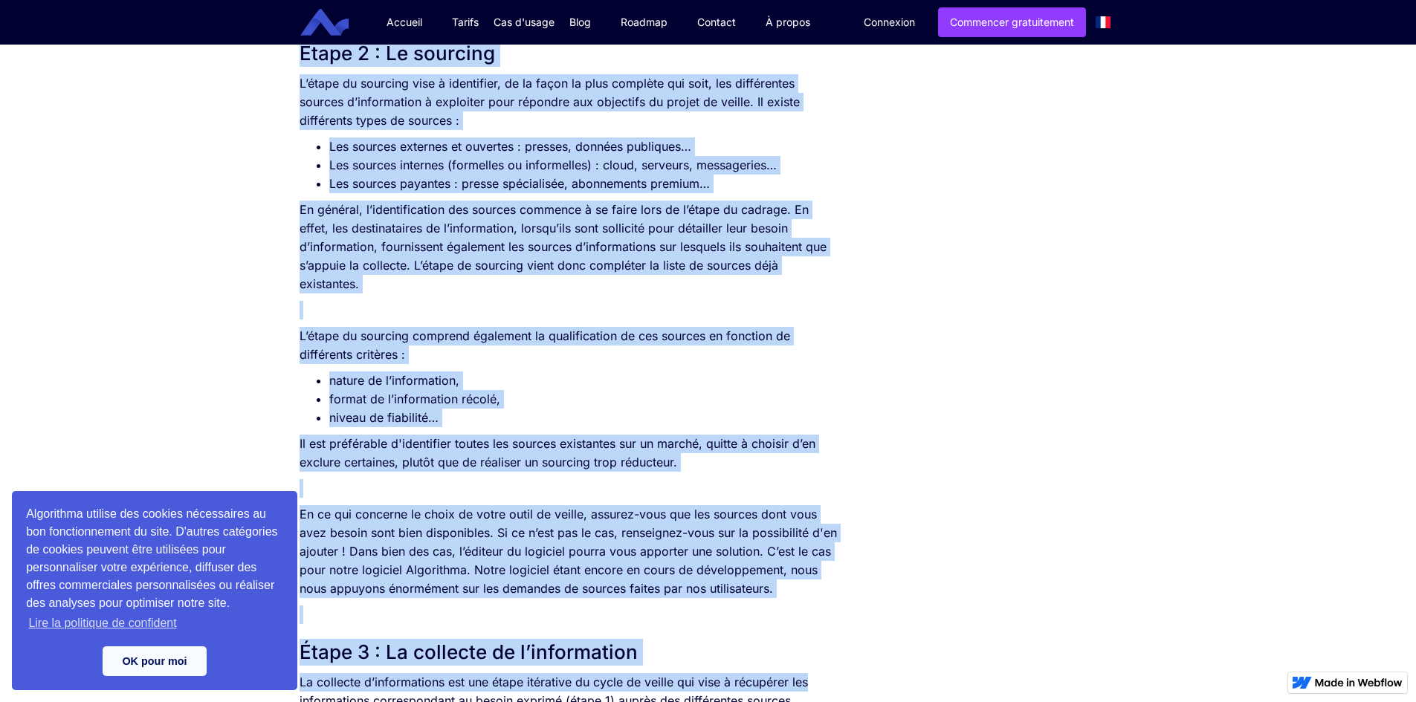
scroll to position [1285, 0]
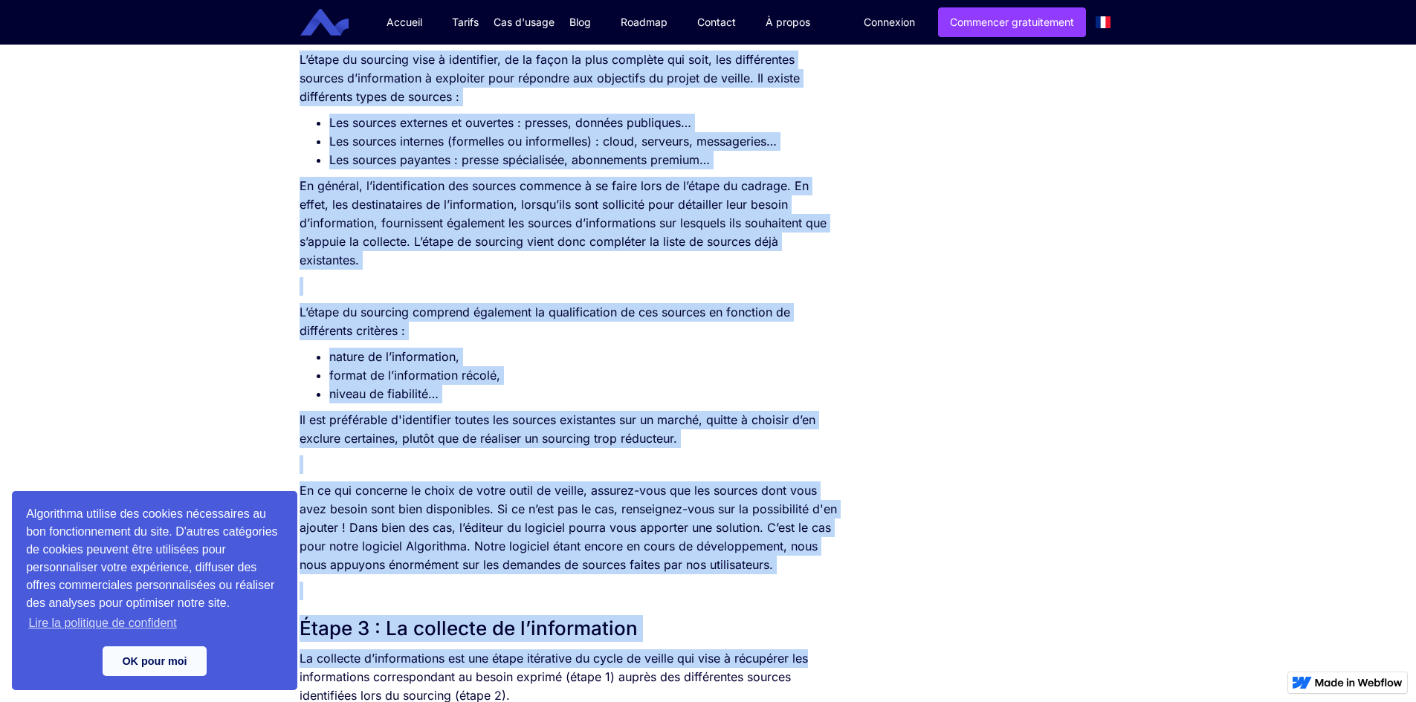
drag, startPoint x: 298, startPoint y: 273, endPoint x: 830, endPoint y: 570, distance: 609.7
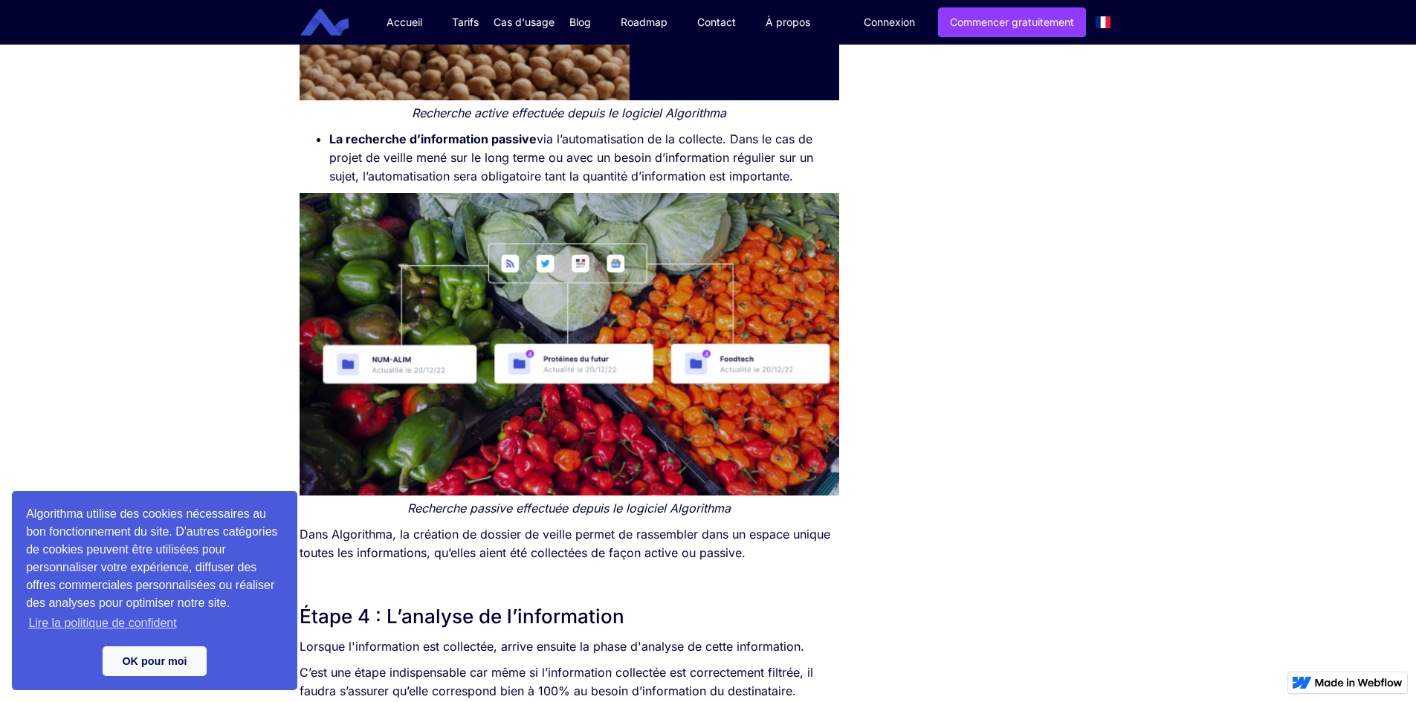
scroll to position [2698, 0]
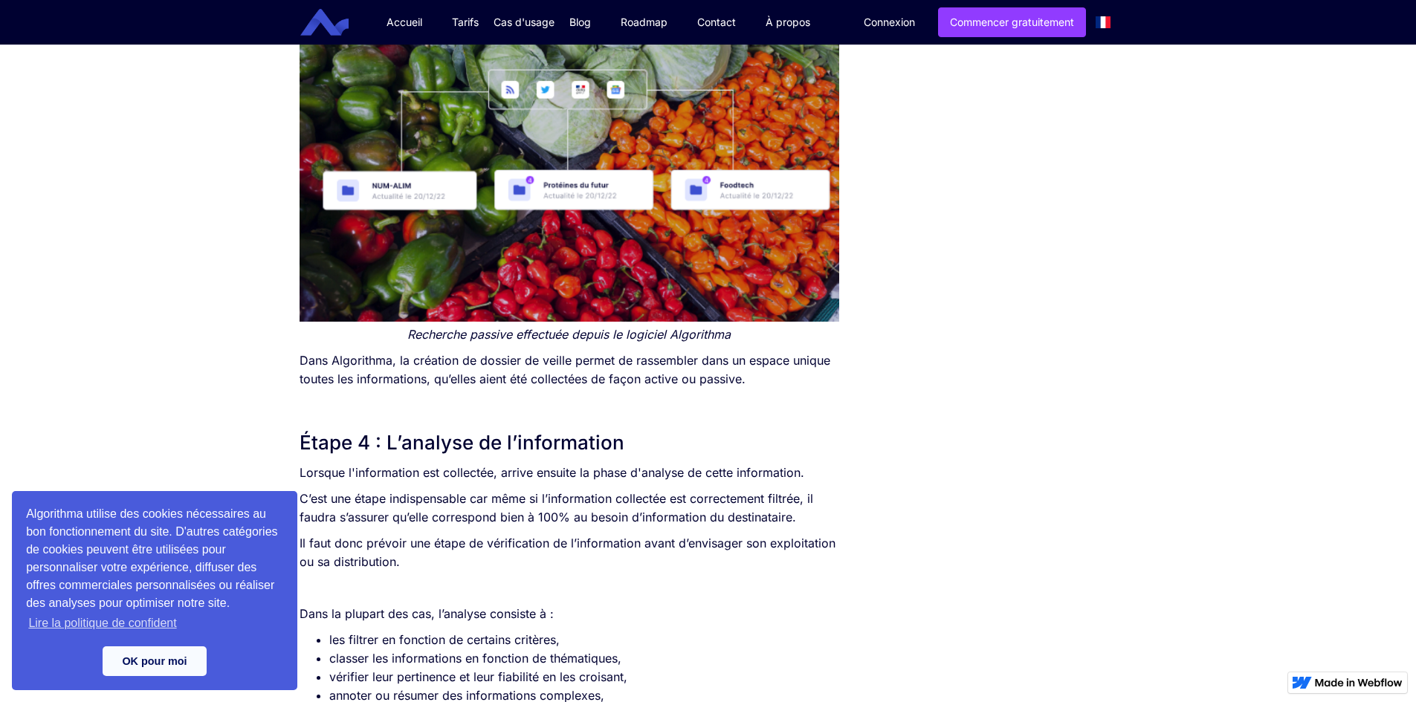
drag, startPoint x: 954, startPoint y: 315, endPoint x: 949, endPoint y: 308, distance: 8.7
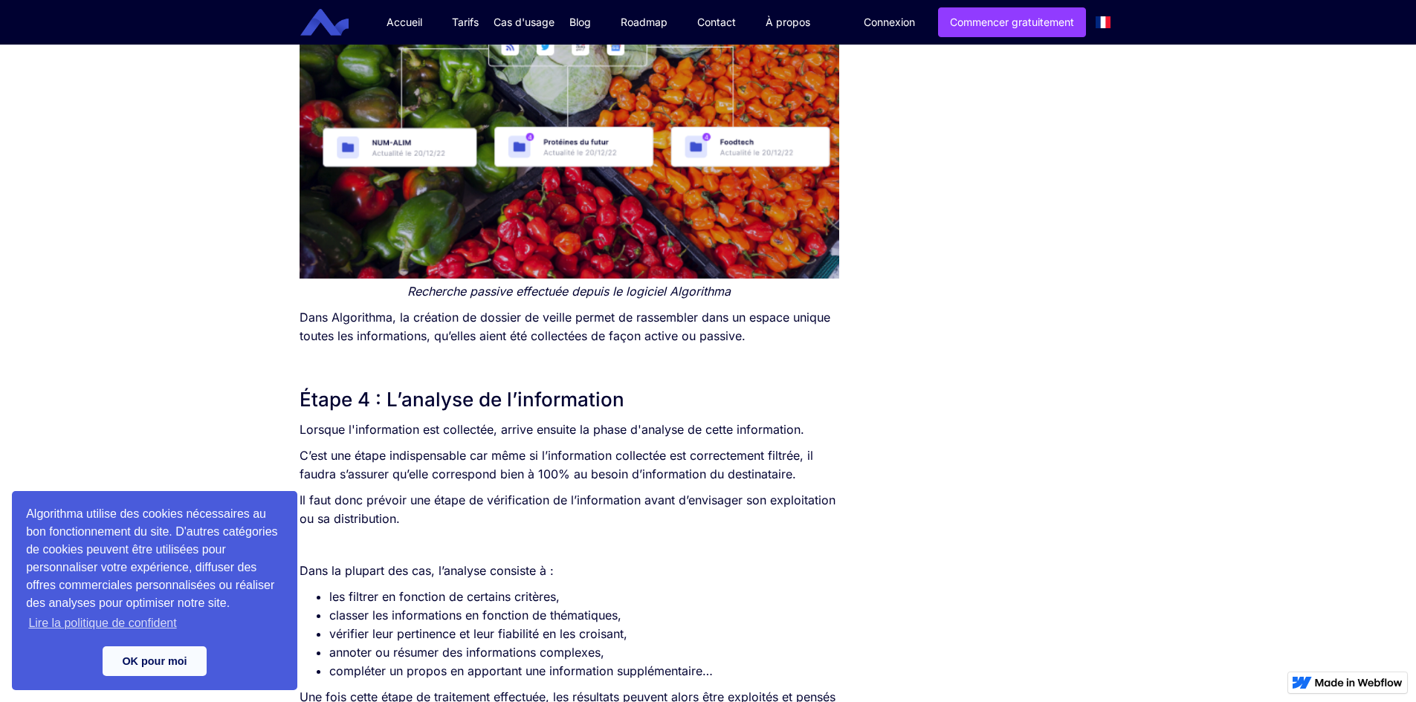
scroll to position [2772, 0]
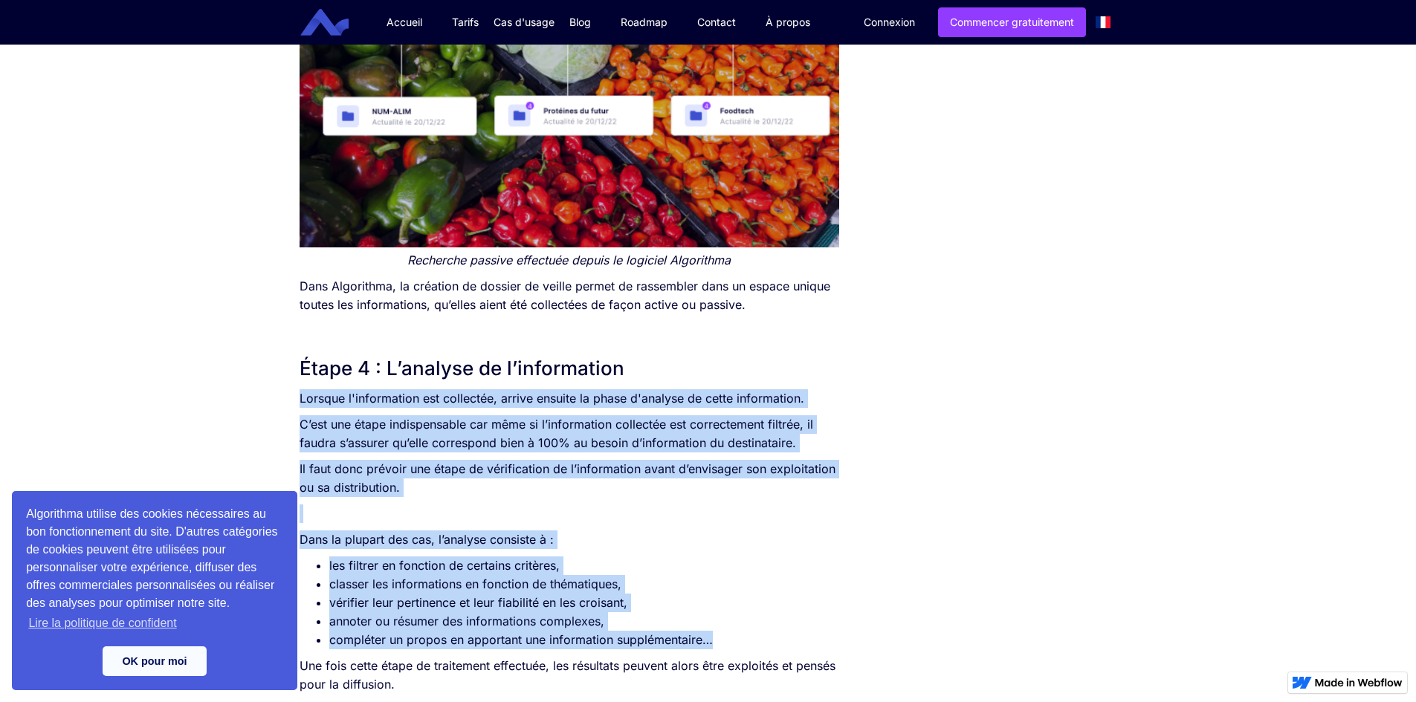
drag, startPoint x: 300, startPoint y: 398, endPoint x: 772, endPoint y: 643, distance: 531.3
